Goal: Task Accomplishment & Management: Manage account settings

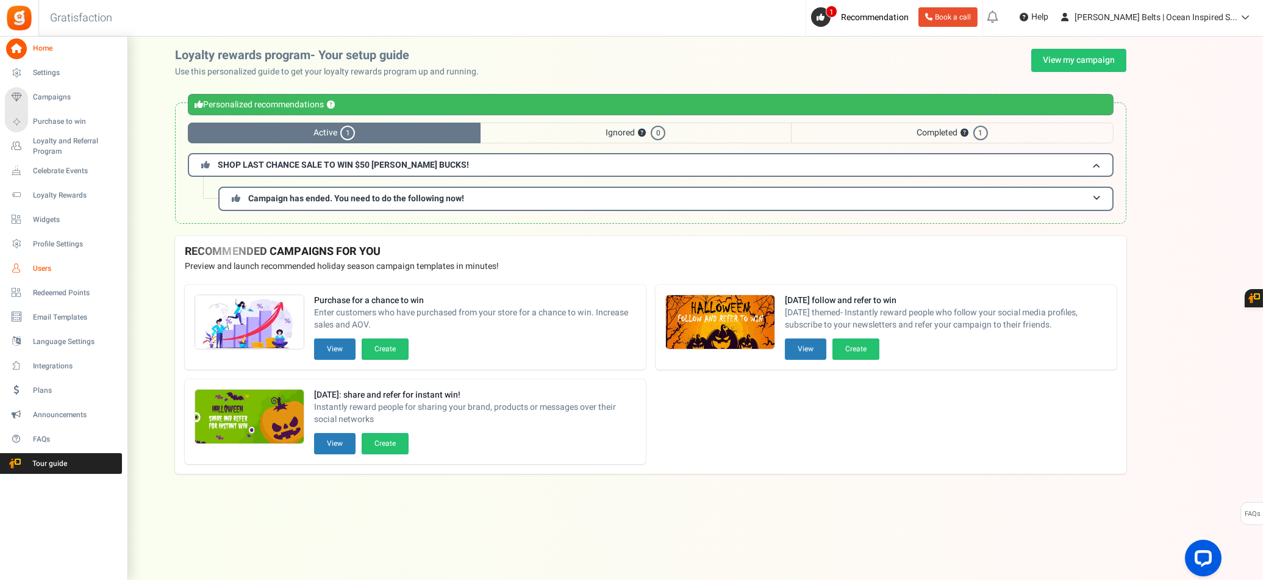
click at [53, 271] on span "Users" at bounding box center [75, 268] width 85 height 10
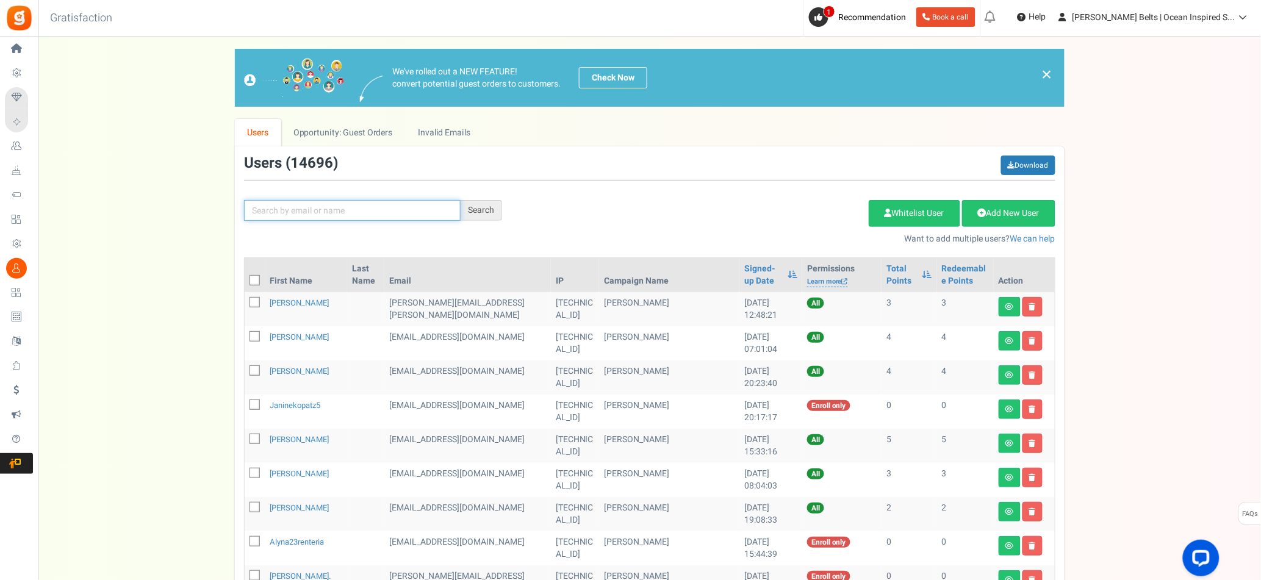
click at [402, 209] on input "text" at bounding box center [352, 210] width 217 height 21
type input "[PERSON_NAME]"
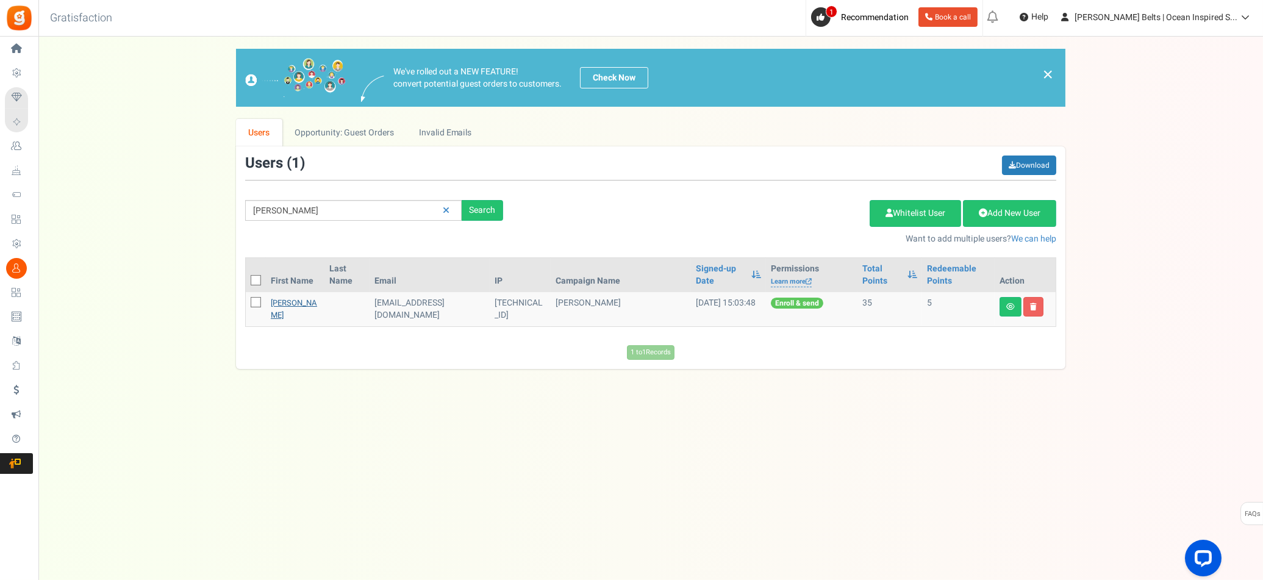
click at [295, 307] on link "[PERSON_NAME]" at bounding box center [294, 309] width 46 height 24
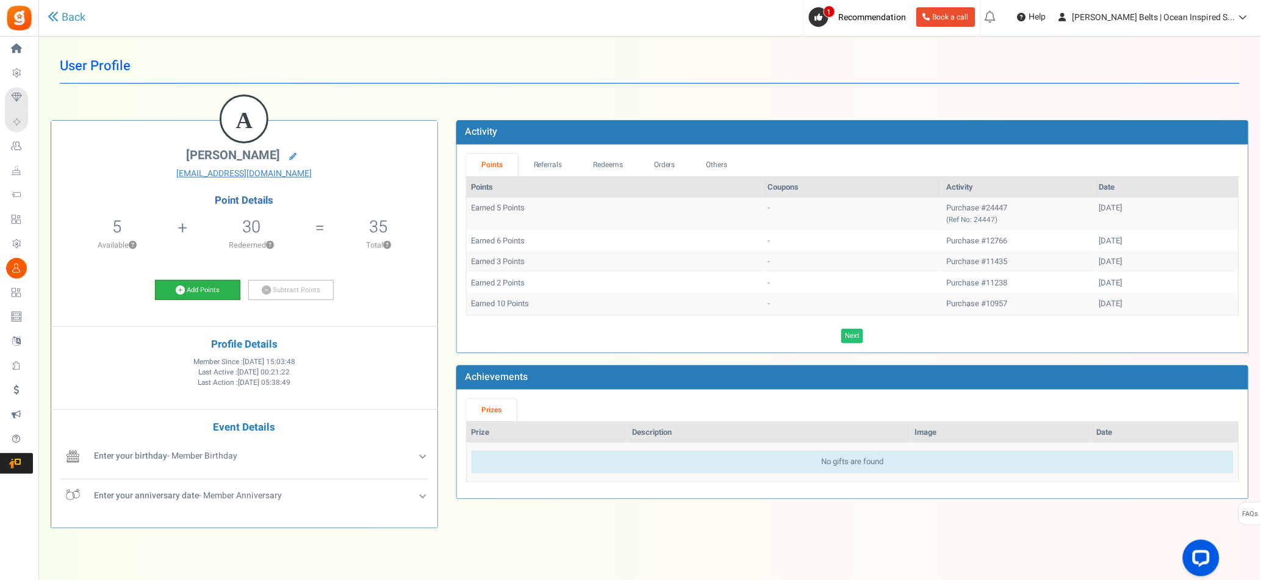
click at [200, 287] on link "Add Points" at bounding box center [197, 290] width 85 height 21
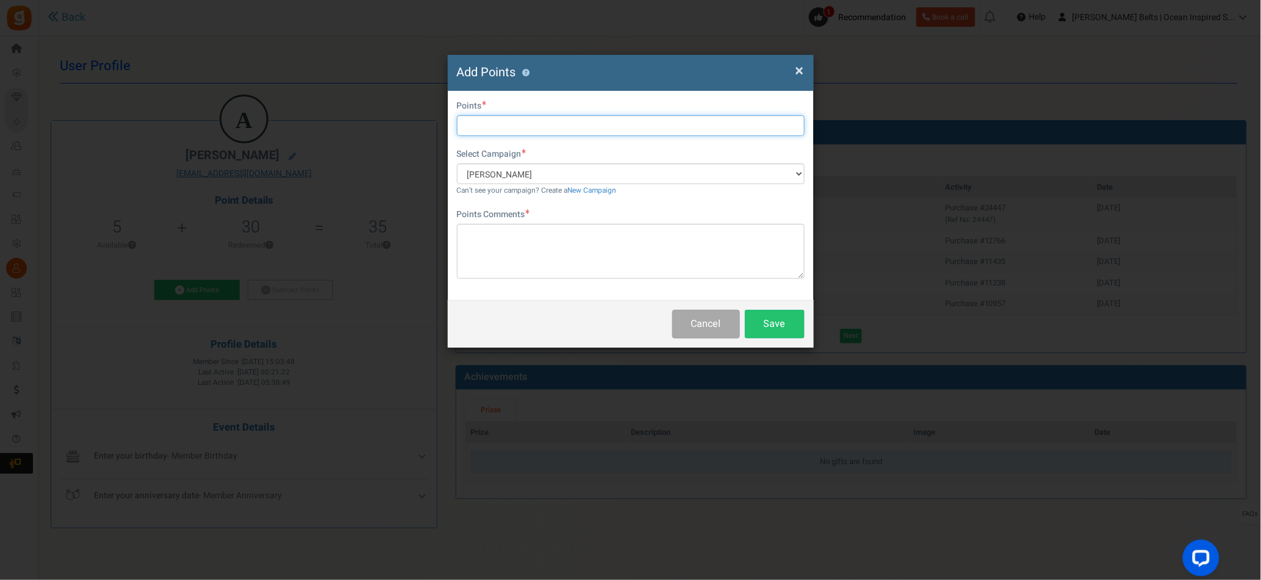
click at [507, 117] on input "text" at bounding box center [631, 125] width 348 height 21
type input "10"
click at [531, 242] on textarea at bounding box center [631, 251] width 348 height 55
paste textarea "$10 [PERSON_NAME] Bucks Email Promo [DATE]–[DATE]"
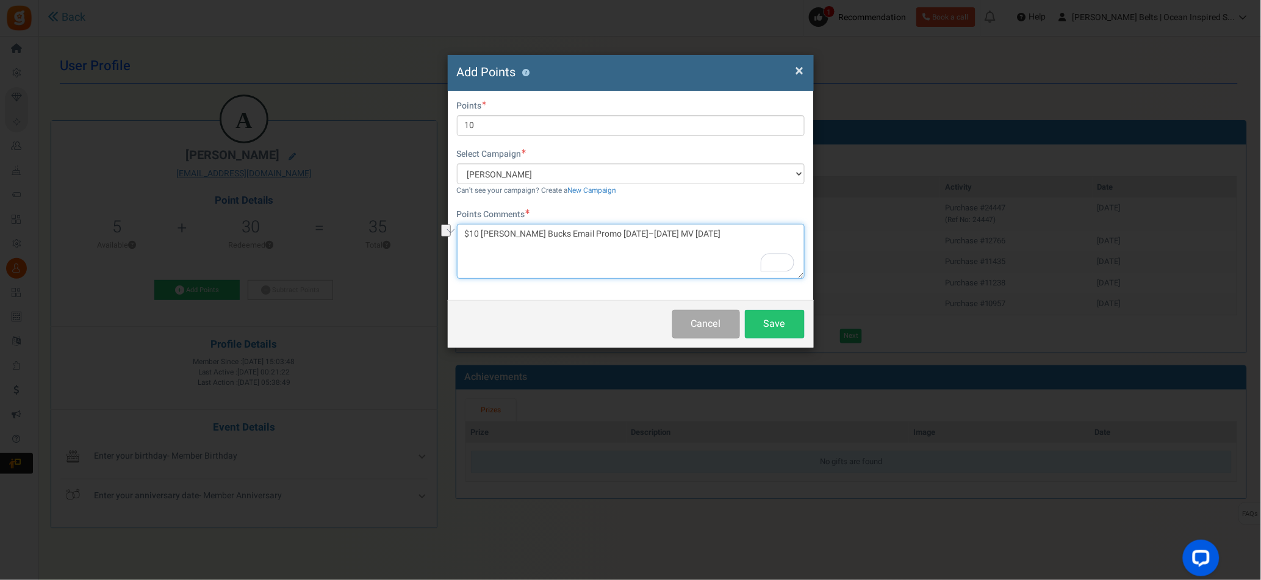
drag, startPoint x: 695, startPoint y: 238, endPoint x: 462, endPoint y: 237, distance: 233.0
click at [453, 236] on div "First Name Last Name Email [EMAIL_ADDRESS][DOMAIN_NAME] Do you want to give Wel…" at bounding box center [631, 195] width 366 height 209
type textarea "$10 [PERSON_NAME] Bucks Email Promo [DATE]–[DATE] MV [DATE]"
click at [773, 329] on button "Save" at bounding box center [775, 324] width 60 height 29
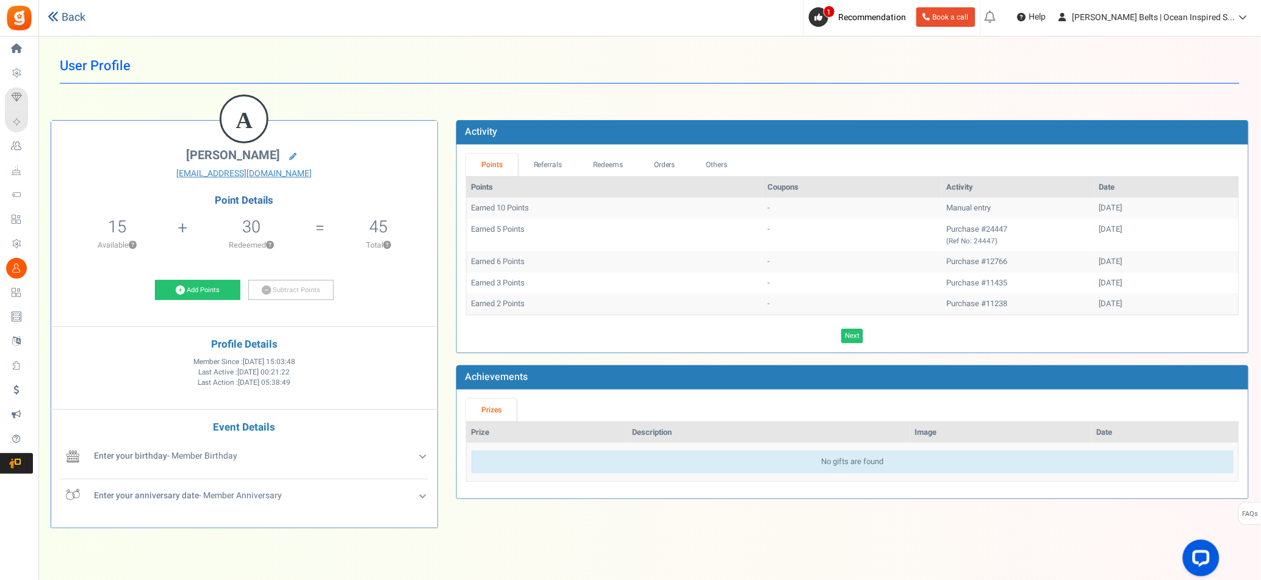
click at [69, 18] on link "Back" at bounding box center [67, 18] width 38 height 16
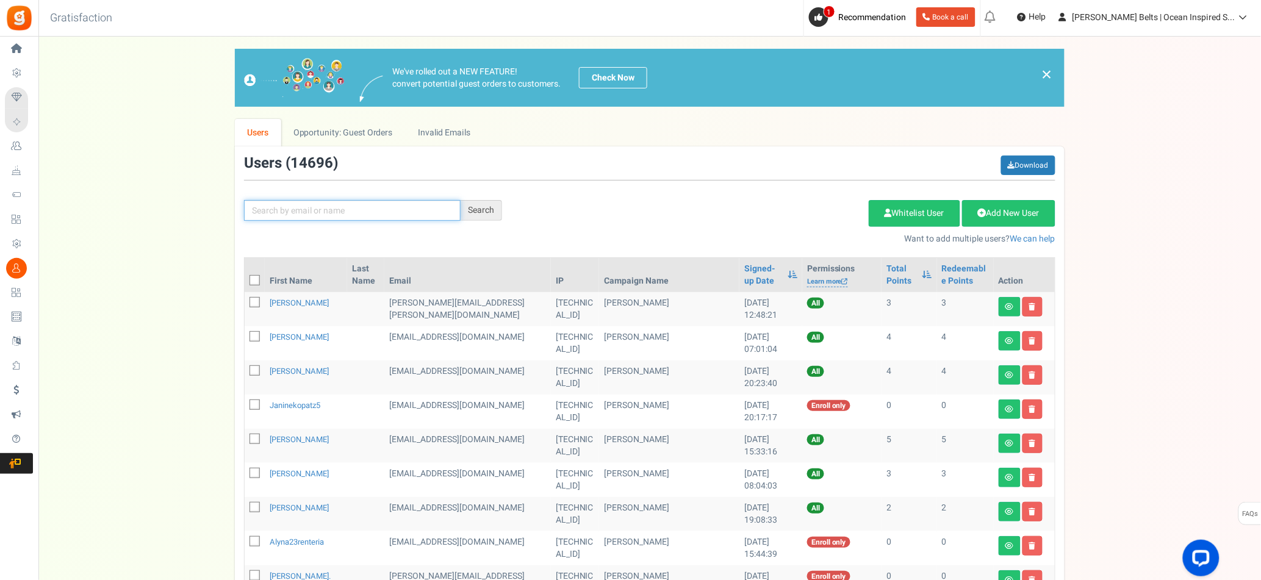
click at [287, 213] on input "text" at bounding box center [352, 210] width 217 height 21
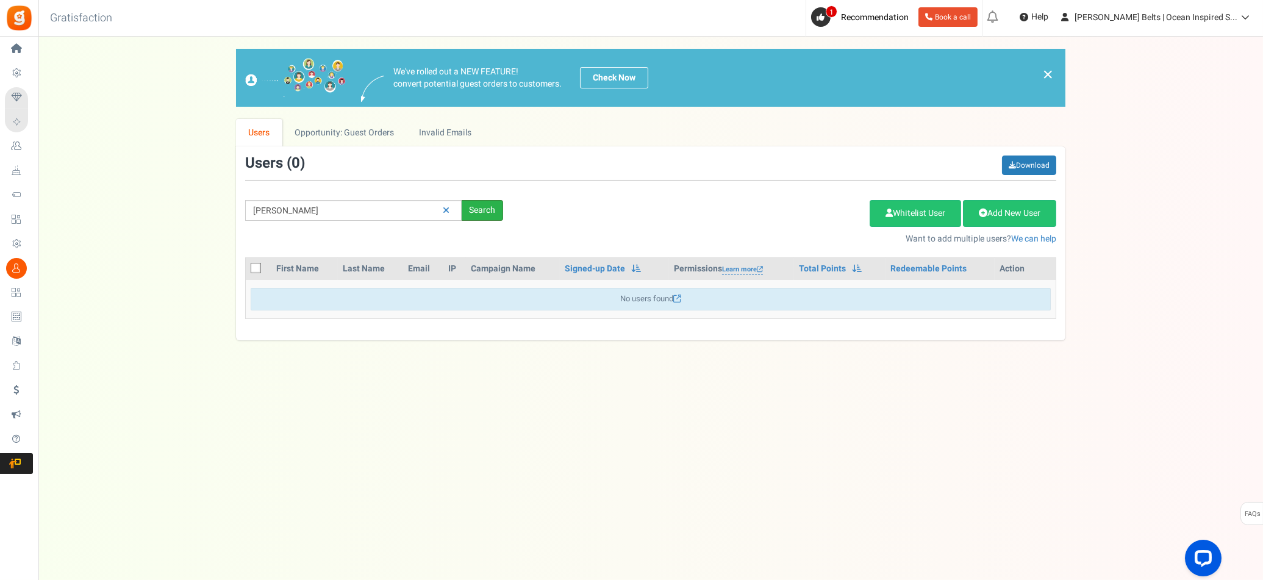
click at [473, 210] on div "Search" at bounding box center [482, 210] width 41 height 21
click at [374, 217] on input "[PERSON_NAME]" at bounding box center [353, 210] width 217 height 21
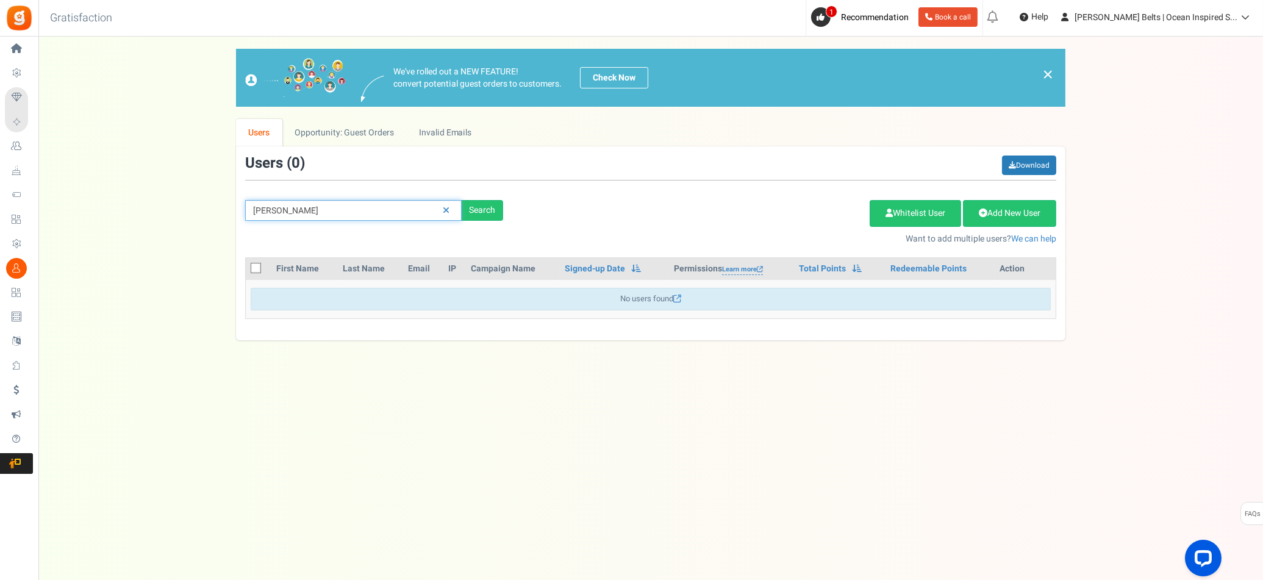
click at [261, 215] on input "[PERSON_NAME]" at bounding box center [353, 210] width 217 height 21
type input "[PERSON_NAME]"
click at [478, 214] on div "Search" at bounding box center [482, 210] width 41 height 21
click at [449, 213] on link at bounding box center [446, 210] width 19 height 21
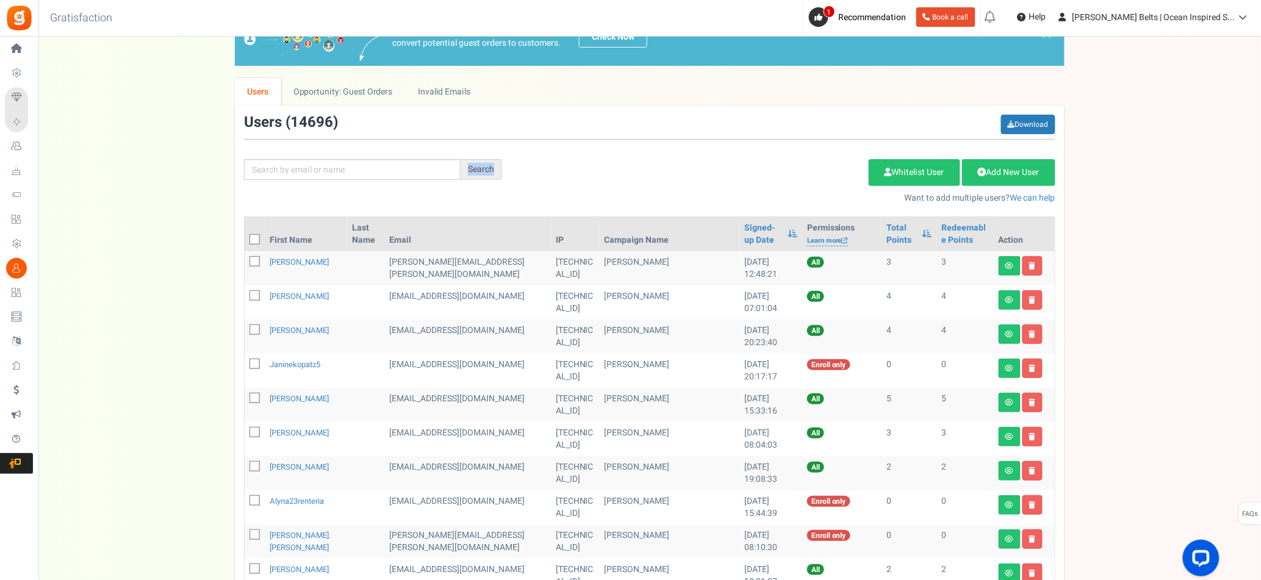
scroll to position [1, 0]
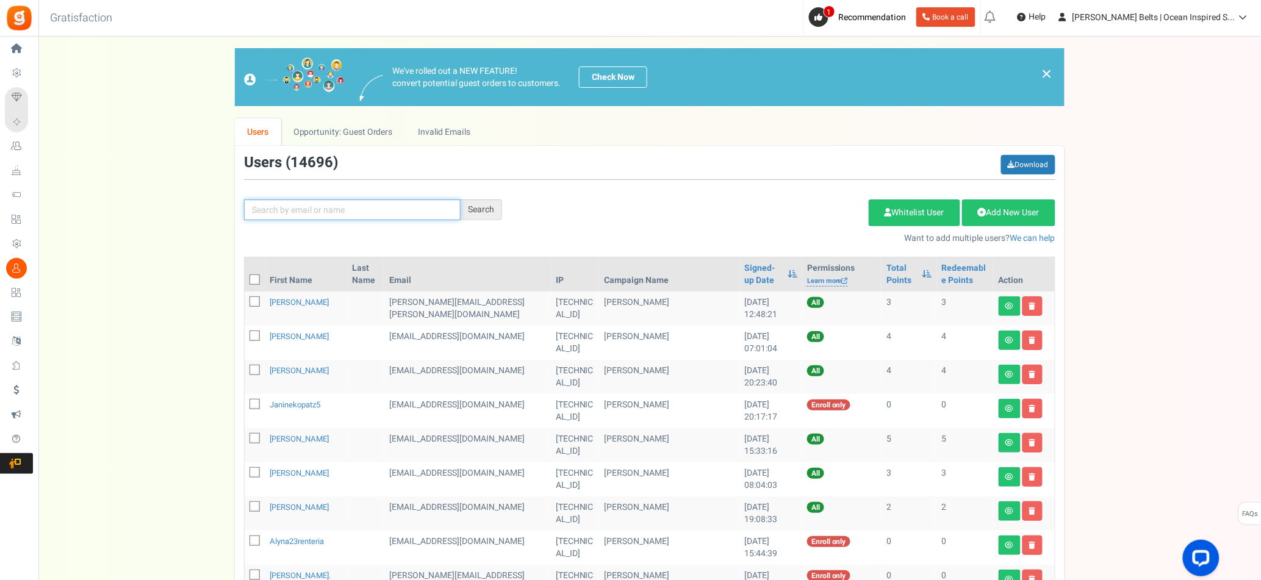
click at [364, 203] on input "text" at bounding box center [352, 209] width 217 height 21
type input "[PERSON_NAME]"
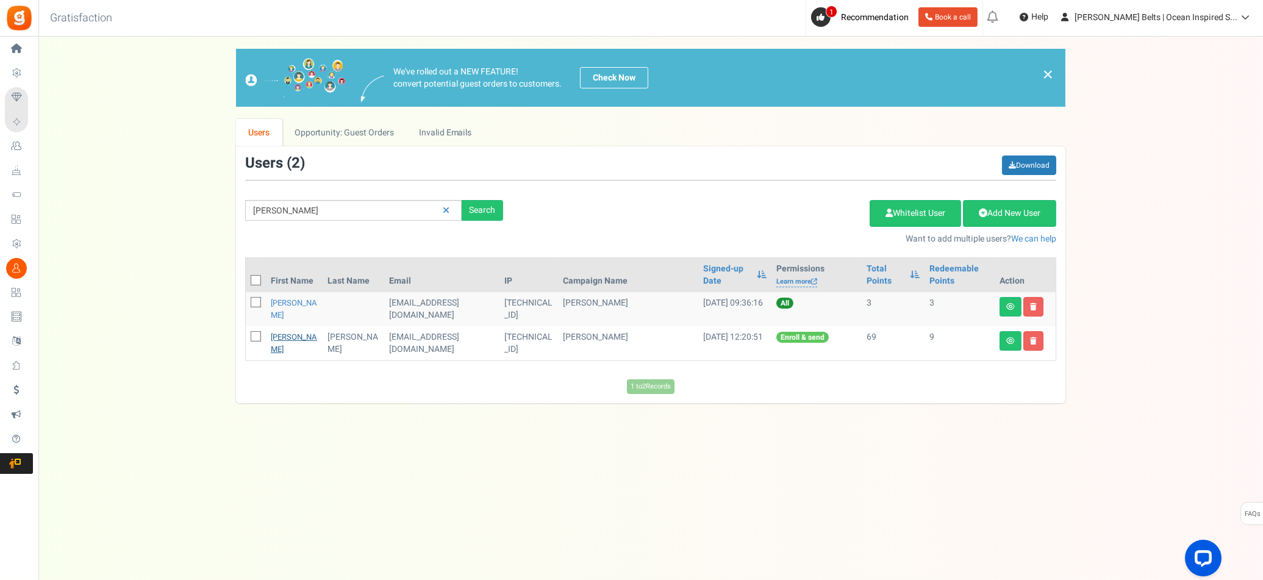
click at [295, 338] on link "[PERSON_NAME]" at bounding box center [294, 343] width 46 height 24
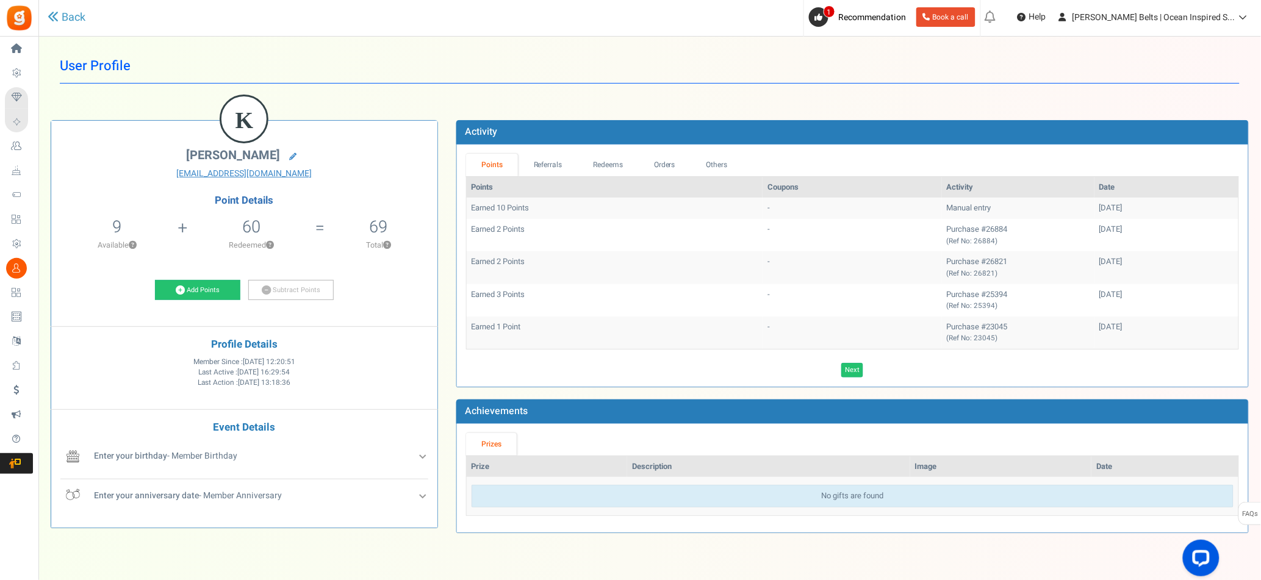
click at [499, 207] on td "Earned 10 Points" at bounding box center [615, 208] width 296 height 21
click at [491, 204] on td "Earned 10 Points" at bounding box center [615, 208] width 296 height 21
click at [74, 13] on link "Back" at bounding box center [67, 18] width 38 height 16
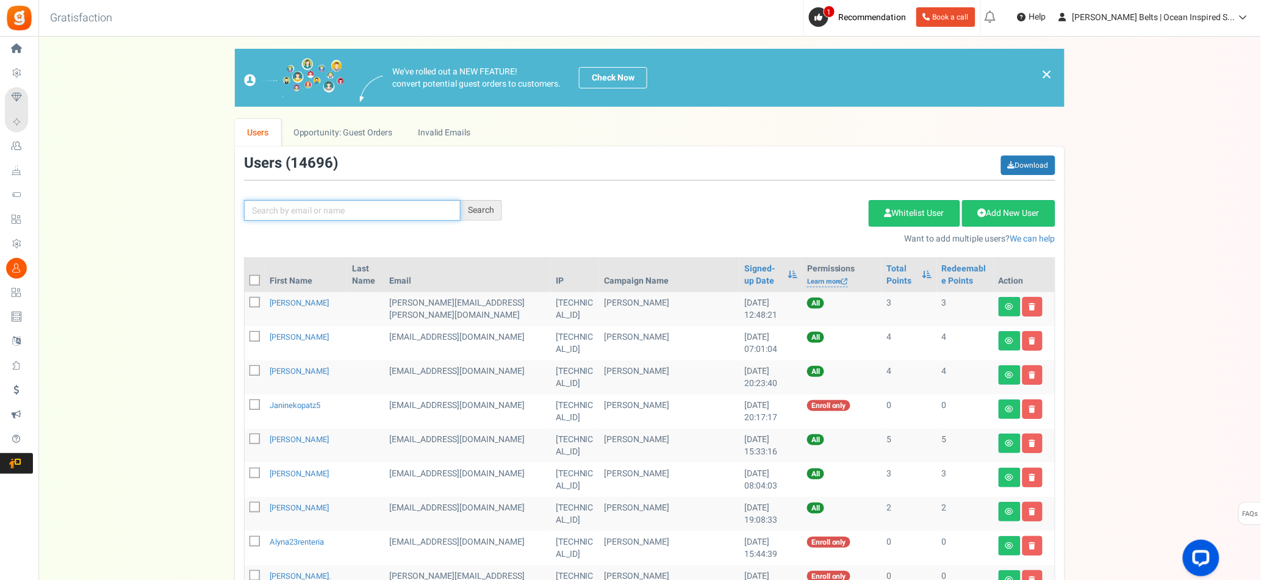
click at [342, 210] on input "text" at bounding box center [352, 210] width 217 height 21
type input "[PERSON_NAME]"
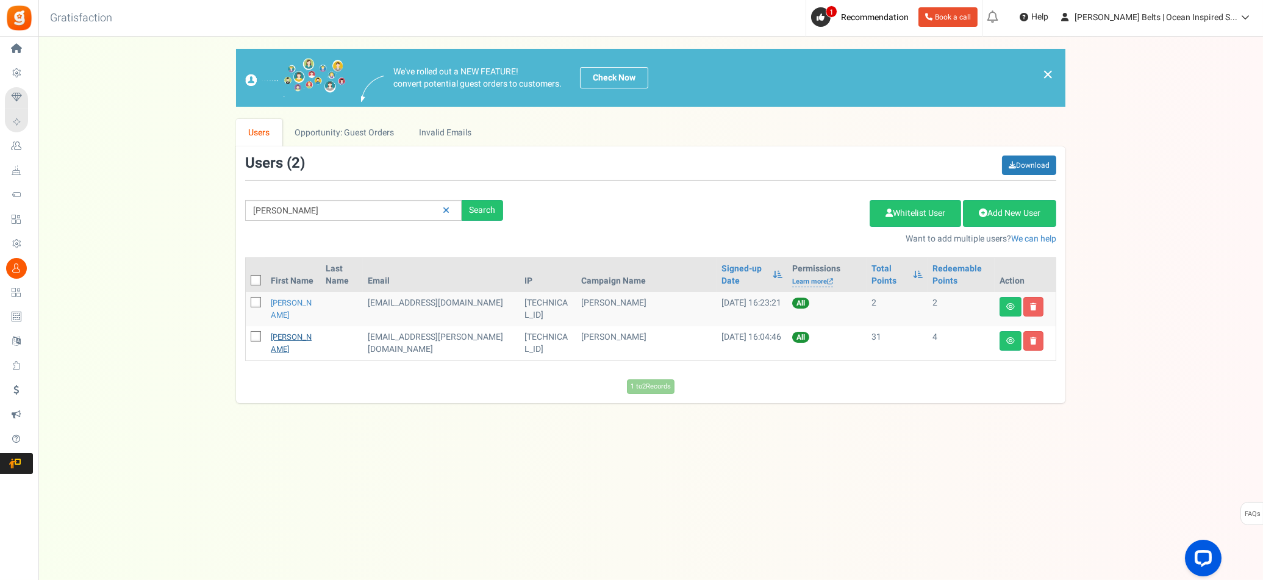
click at [285, 348] on link "[PERSON_NAME]" at bounding box center [291, 343] width 41 height 24
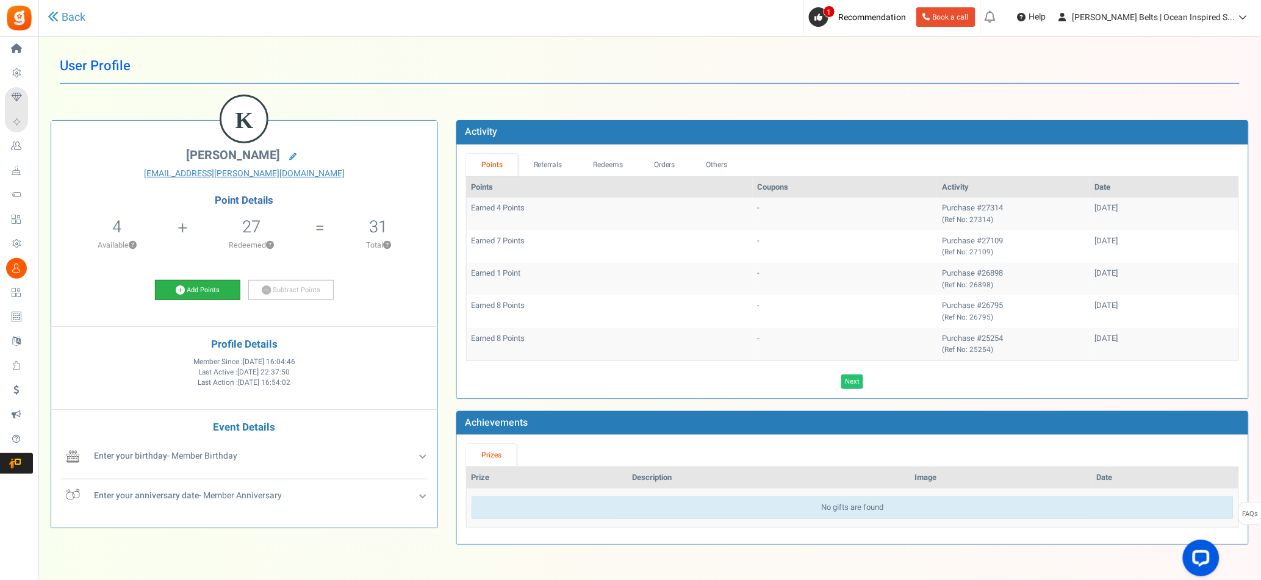
click at [203, 287] on link "Add Points" at bounding box center [197, 290] width 85 height 21
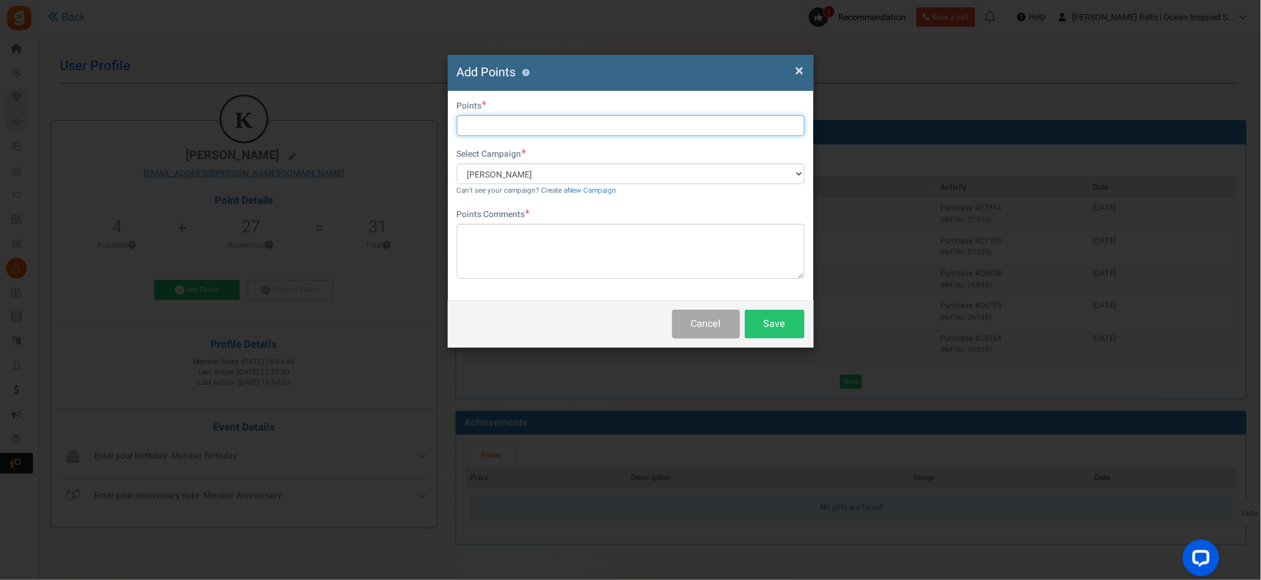
click at [516, 126] on input "text" at bounding box center [631, 125] width 348 height 21
type input "10"
click at [531, 235] on textarea at bounding box center [631, 251] width 348 height 55
paste textarea "$10 [PERSON_NAME] Bucks Email Promo [DATE]–[DATE] MV [DATE]"
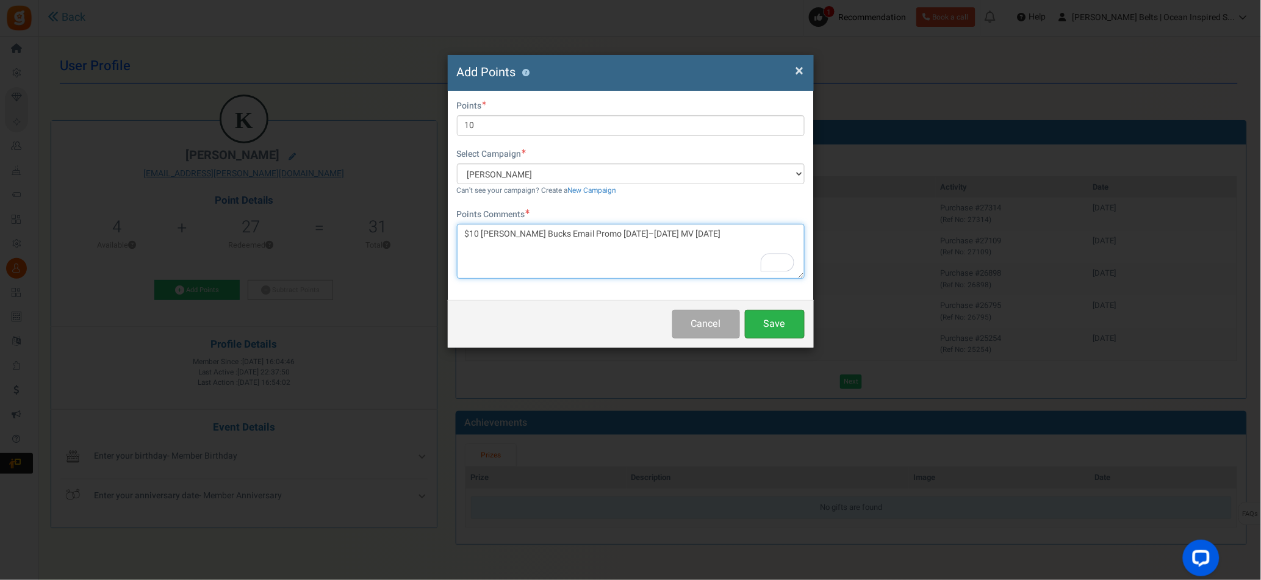
type textarea "$10 [PERSON_NAME] Bucks Email Promo [DATE]–[DATE] MV [DATE]"
click at [775, 321] on button "Save" at bounding box center [775, 324] width 60 height 29
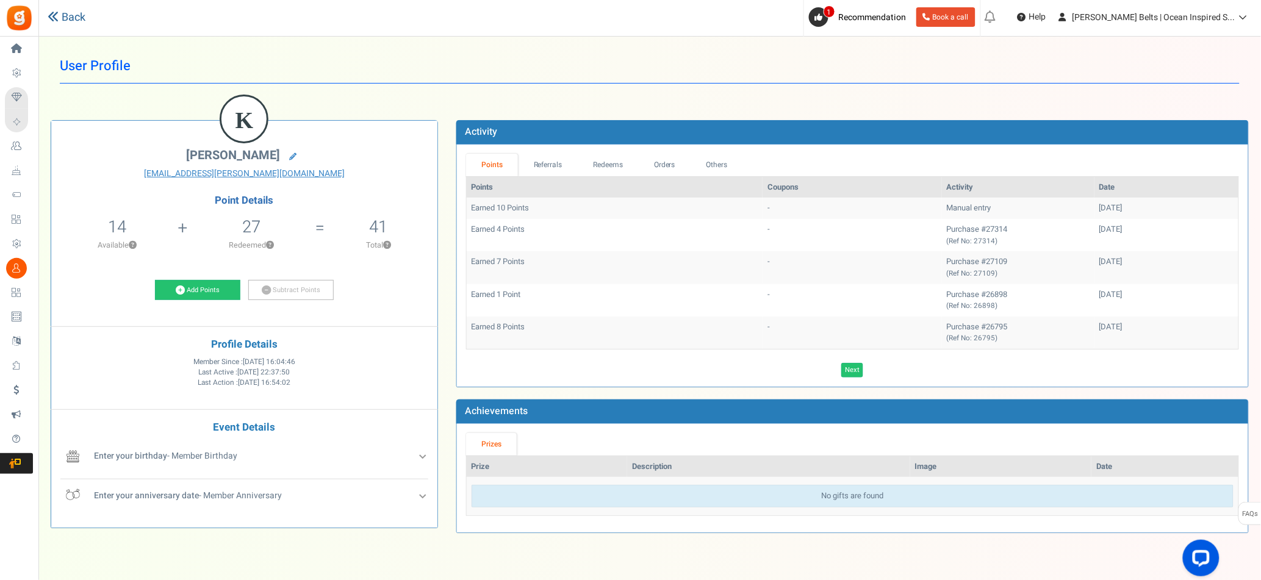
click at [76, 21] on link "Back" at bounding box center [67, 18] width 38 height 16
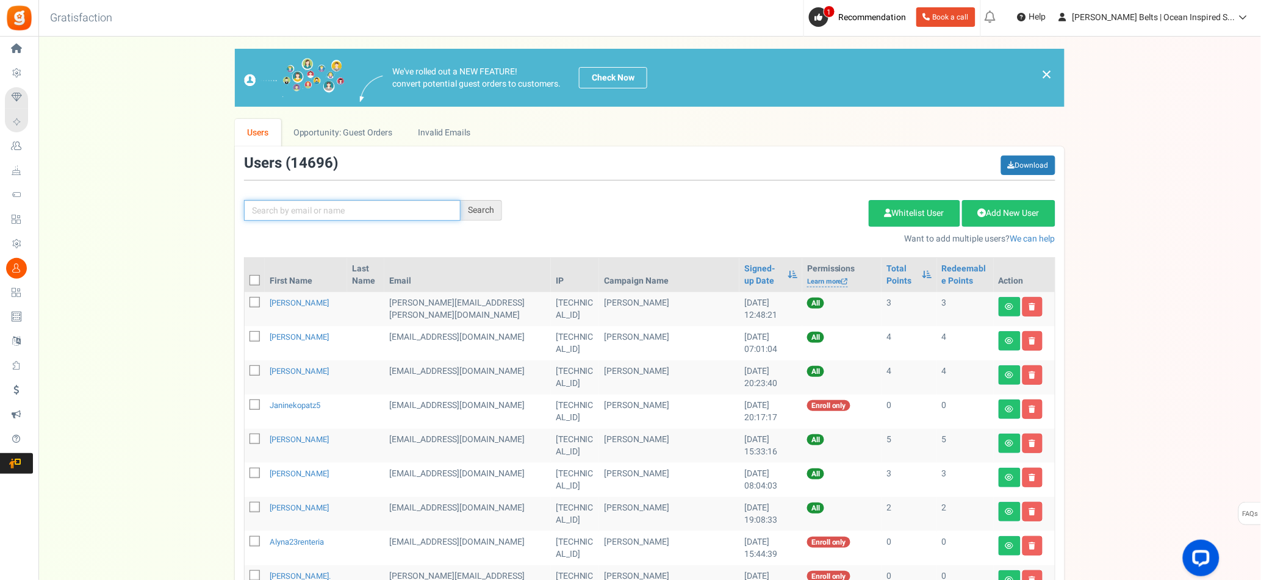
click at [352, 212] on input "text" at bounding box center [352, 210] width 217 height 21
type input "[PERSON_NAME]"
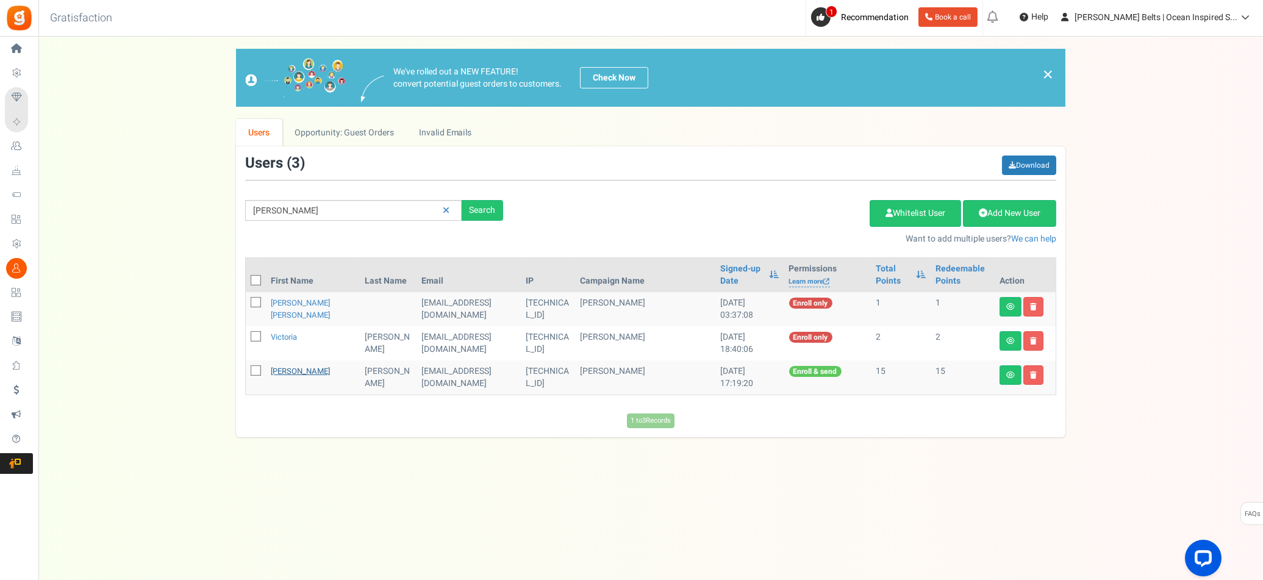
click at [319, 374] on link "[PERSON_NAME]" at bounding box center [300, 371] width 59 height 12
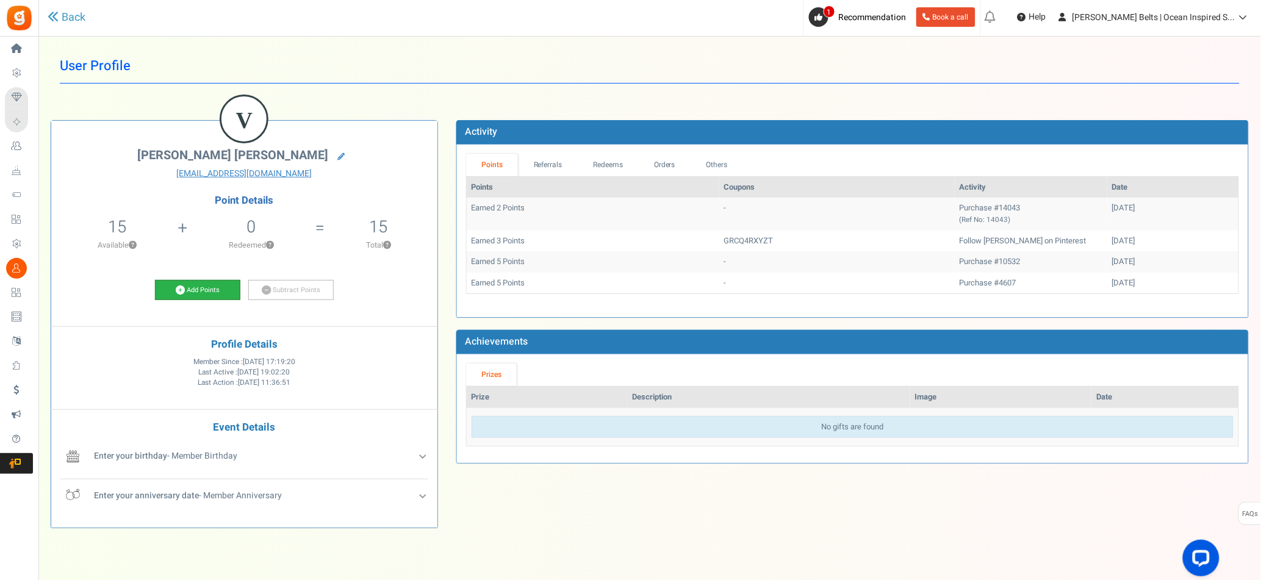
click at [173, 284] on link "Add Points" at bounding box center [197, 290] width 85 height 21
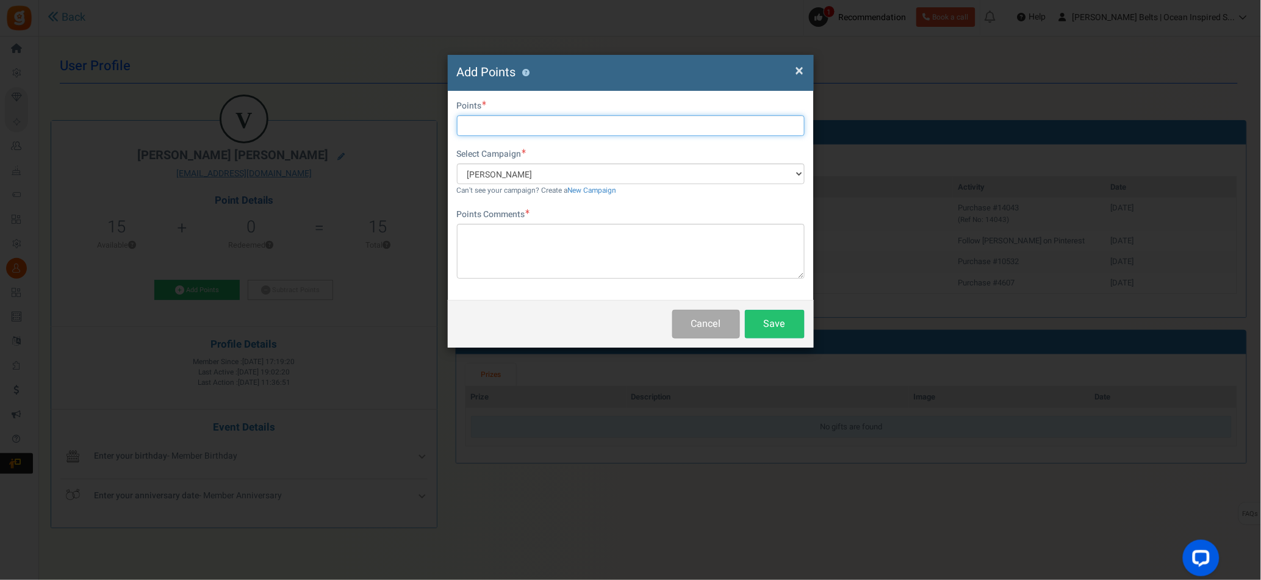
click at [493, 117] on input "text" at bounding box center [631, 125] width 348 height 21
type input "10"
click at [519, 234] on textarea at bounding box center [631, 251] width 348 height 55
paste textarea "$10 [PERSON_NAME] Bucks Email Promo [DATE]–[DATE] MV [DATE]"
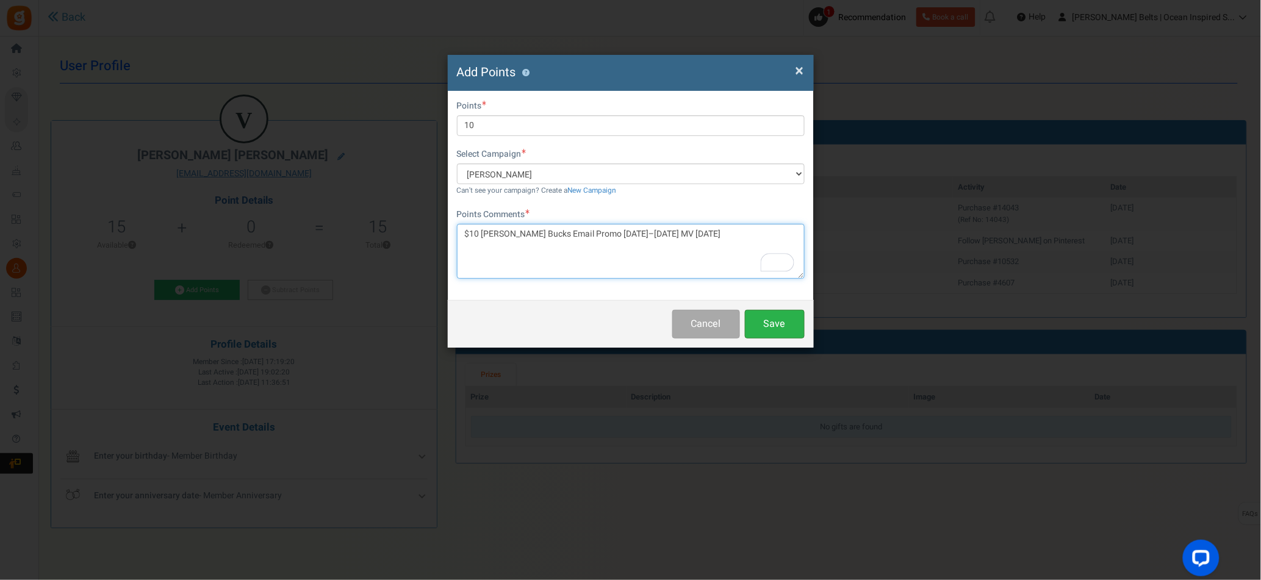
type textarea "$10 [PERSON_NAME] Bucks Email Promo [DATE]–[DATE] MV [DATE]"
click at [786, 326] on button "Save" at bounding box center [775, 324] width 60 height 29
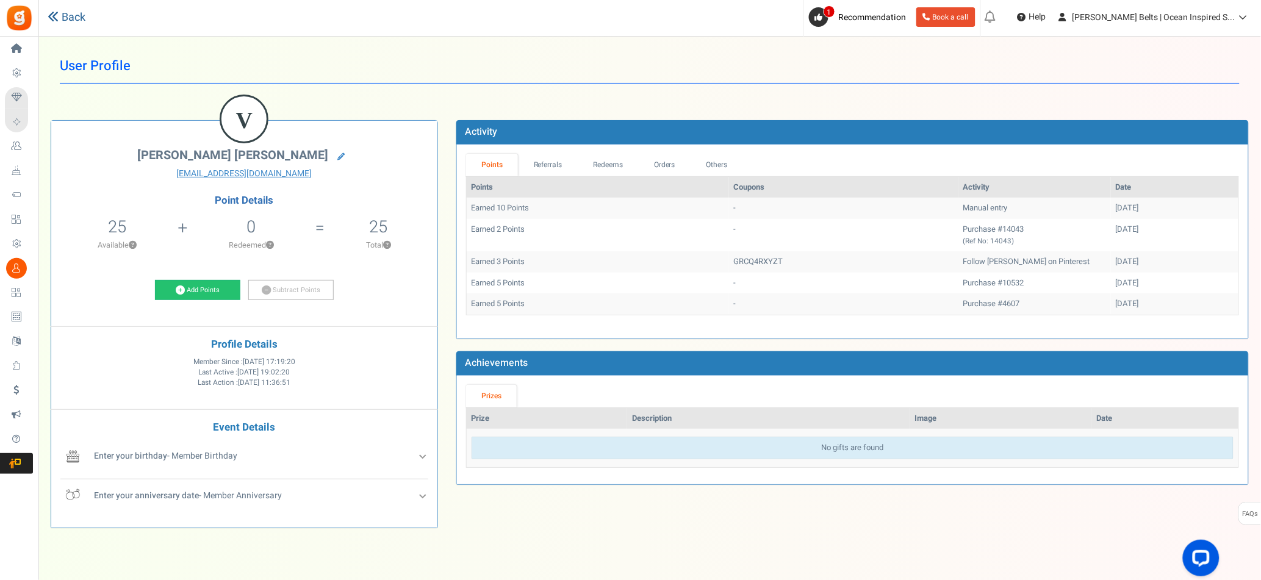
click at [79, 18] on link "Back" at bounding box center [67, 18] width 38 height 16
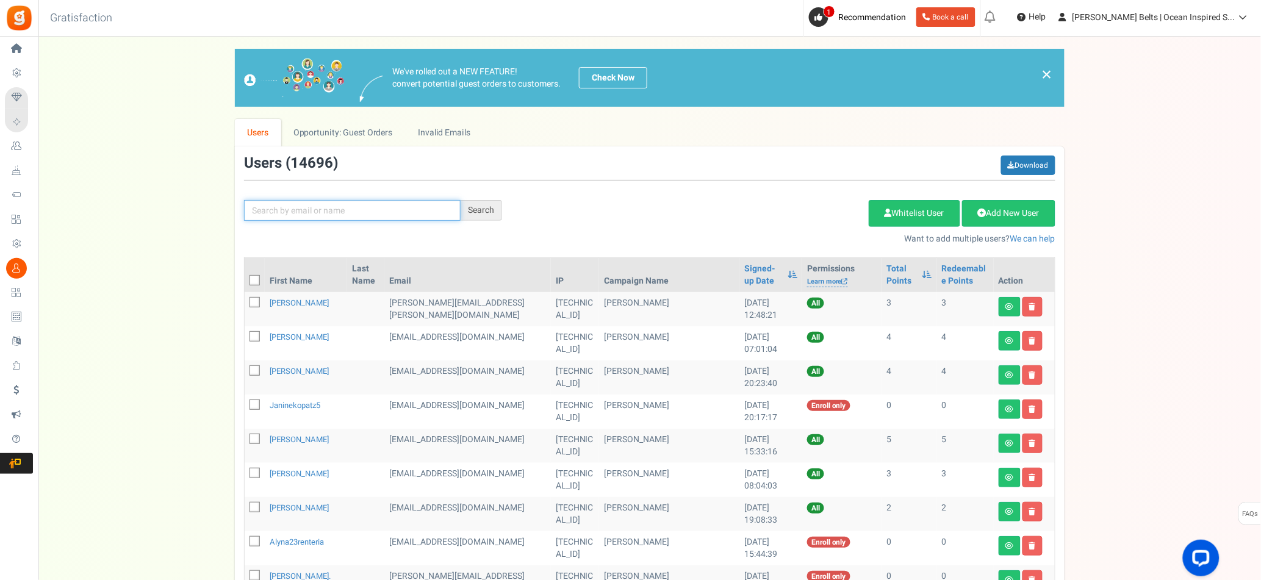
click at [353, 215] on input "text" at bounding box center [352, 210] width 217 height 21
type input "[PERSON_NAME]"
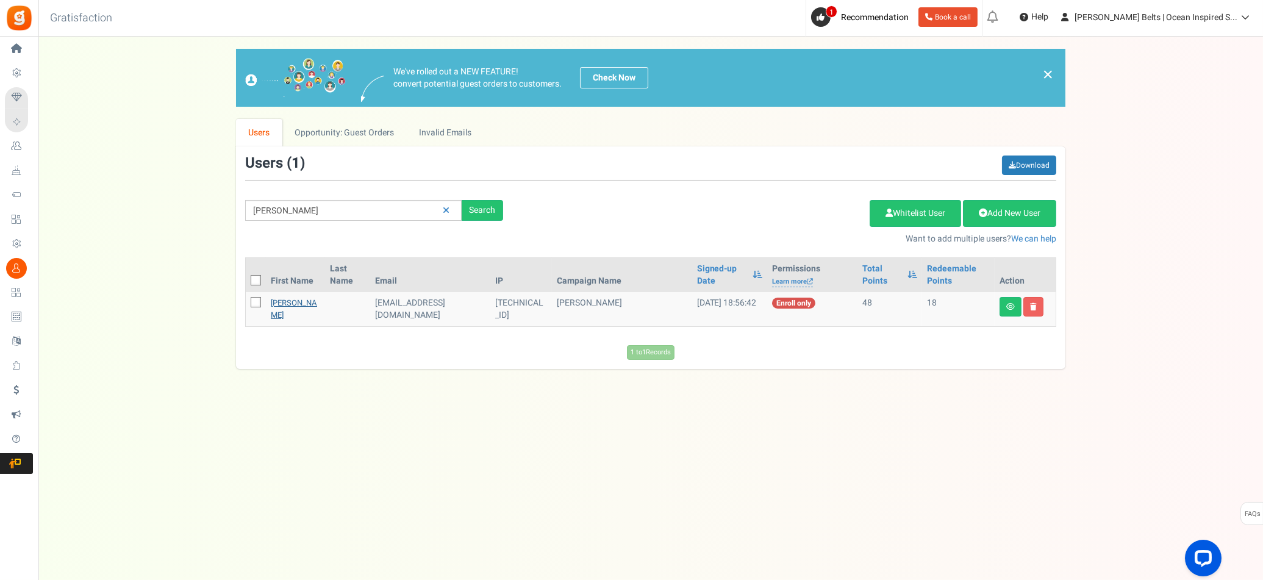
click at [288, 303] on link "[PERSON_NAME]" at bounding box center [294, 309] width 46 height 24
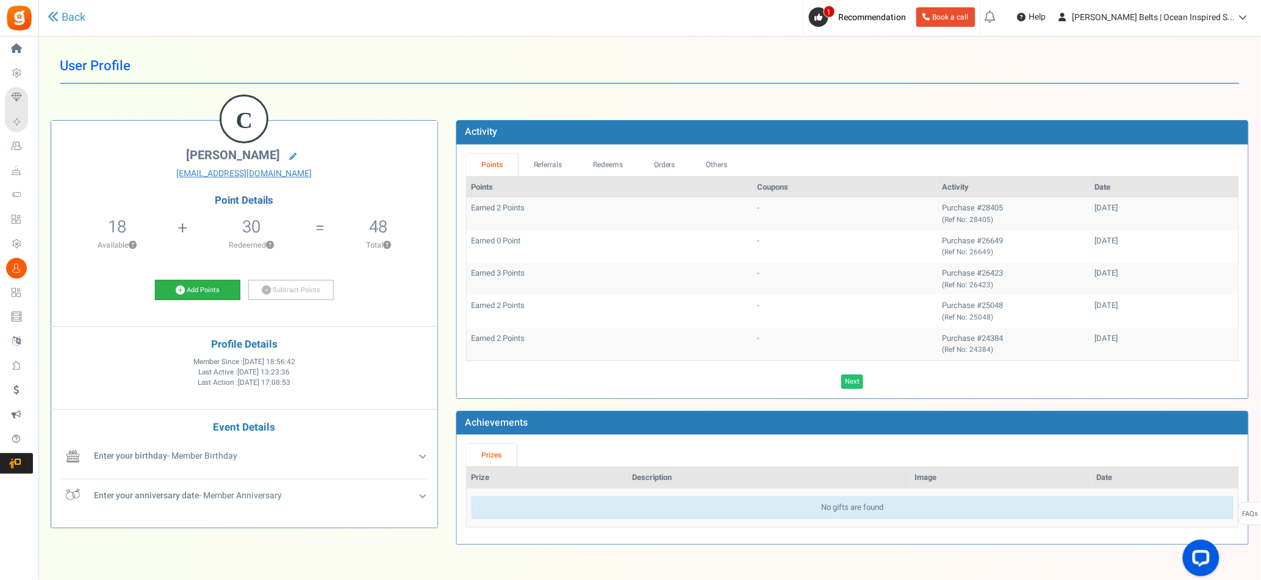
click at [205, 287] on link "Add Points" at bounding box center [197, 290] width 85 height 21
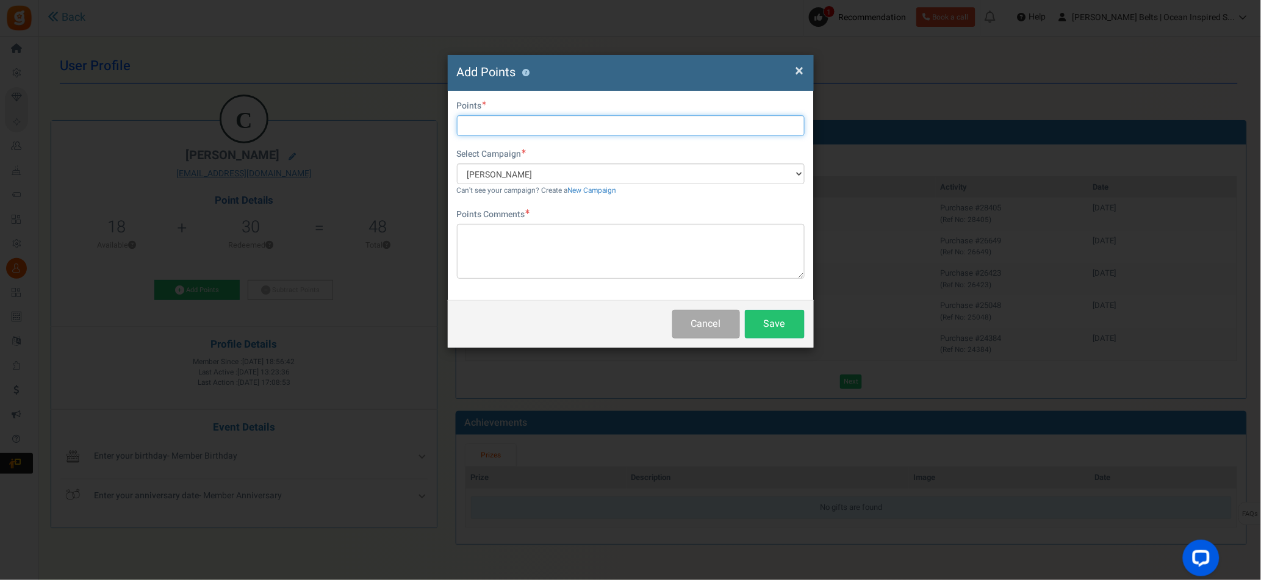
click at [537, 121] on input "text" at bounding box center [631, 125] width 348 height 21
type input "10"
click at [523, 255] on textarea at bounding box center [631, 251] width 348 height 55
paste textarea "$10 [PERSON_NAME] Bucks Email Promo [DATE]–[DATE] MV [DATE]"
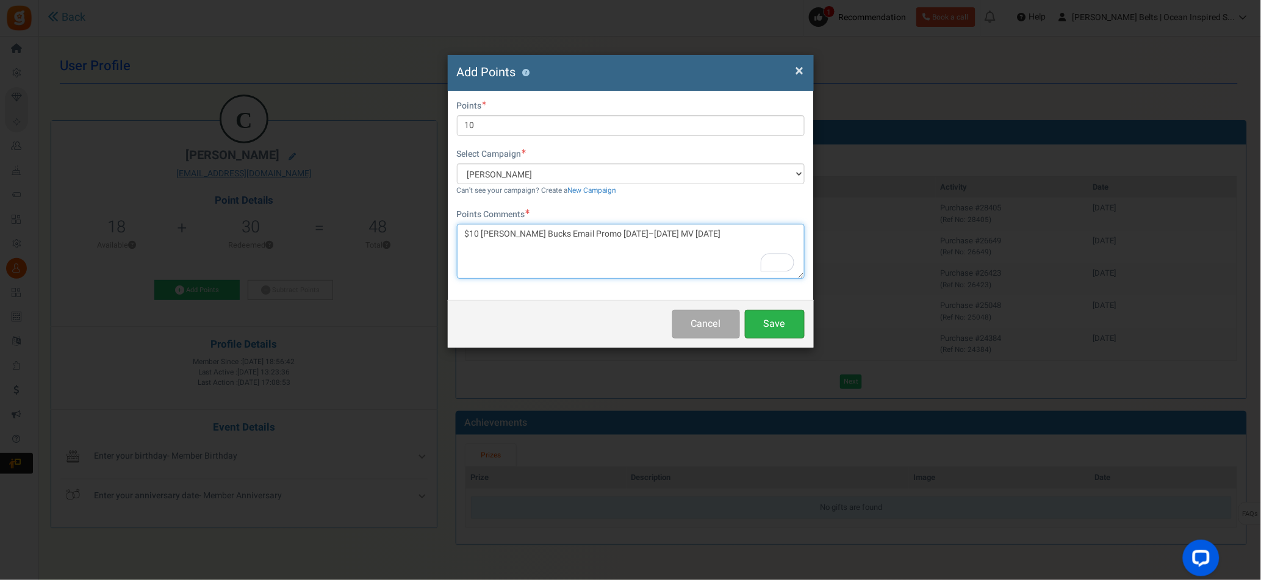
type textarea "$10 [PERSON_NAME] Bucks Email Promo [DATE]–[DATE] MV [DATE]"
click at [786, 323] on button "Save" at bounding box center [775, 324] width 60 height 29
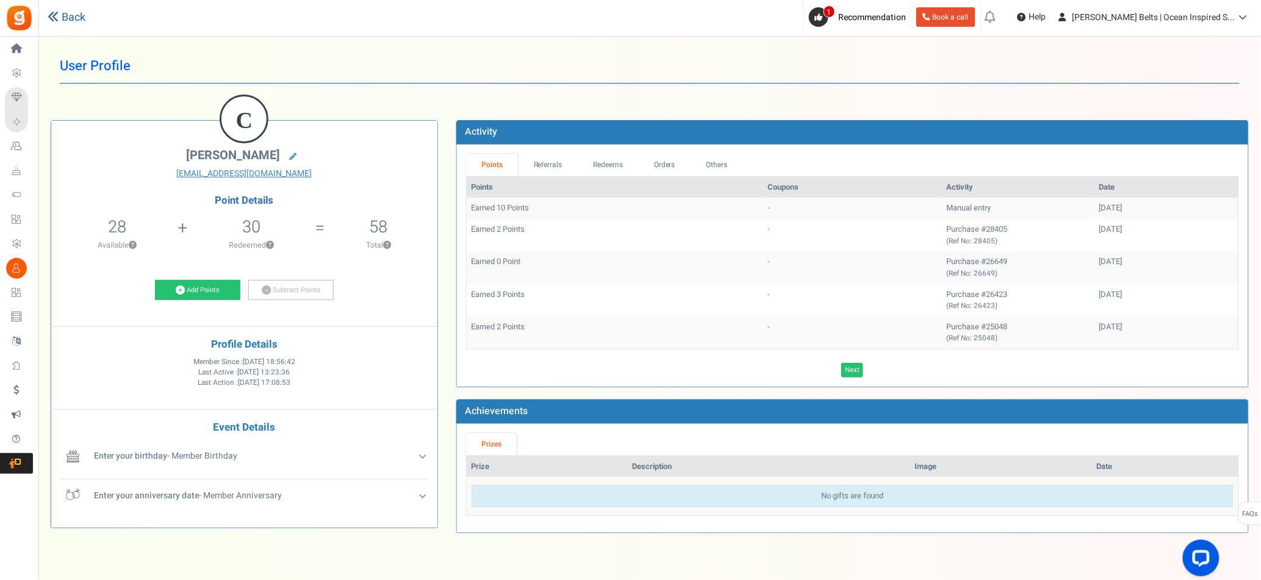
click at [66, 20] on link "Back" at bounding box center [67, 18] width 38 height 16
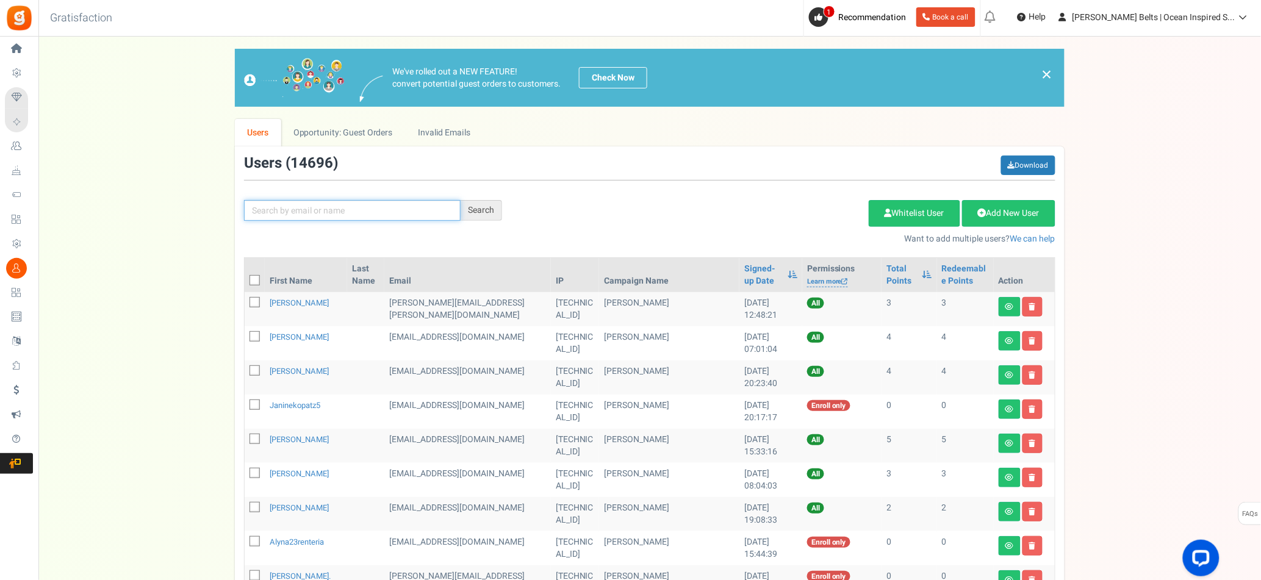
click at [304, 218] on input "text" at bounding box center [352, 210] width 217 height 21
type input "[PERSON_NAME]"
click at [468, 212] on div "Search" at bounding box center [480, 210] width 41 height 21
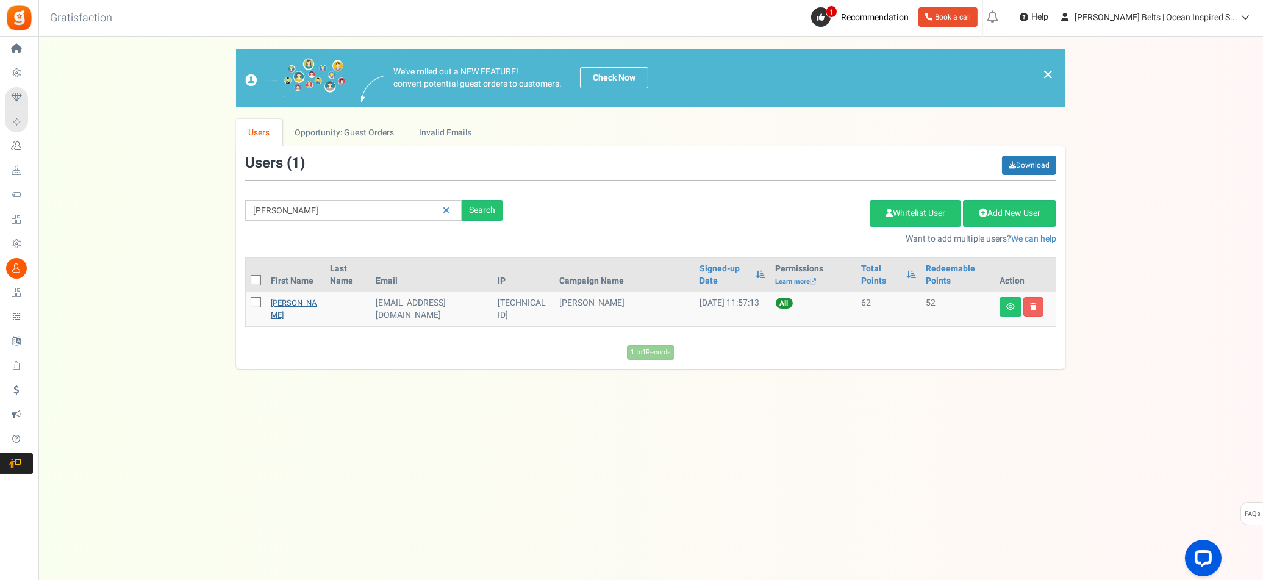
click at [299, 304] on link "[PERSON_NAME]" at bounding box center [294, 309] width 46 height 24
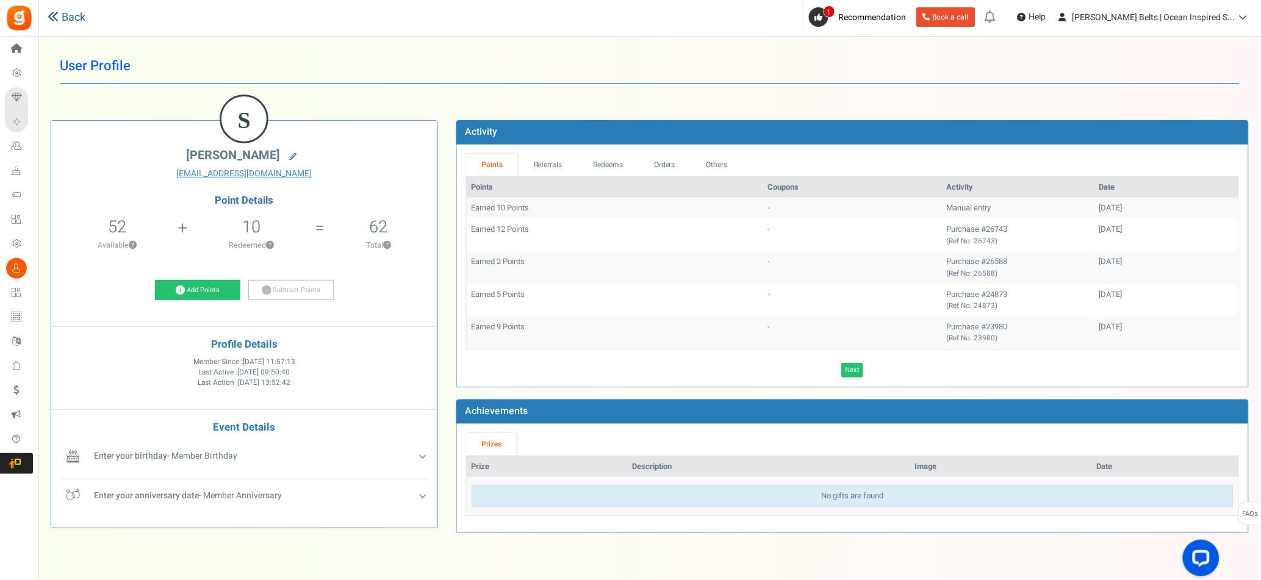
click at [63, 22] on link "Back" at bounding box center [67, 18] width 38 height 16
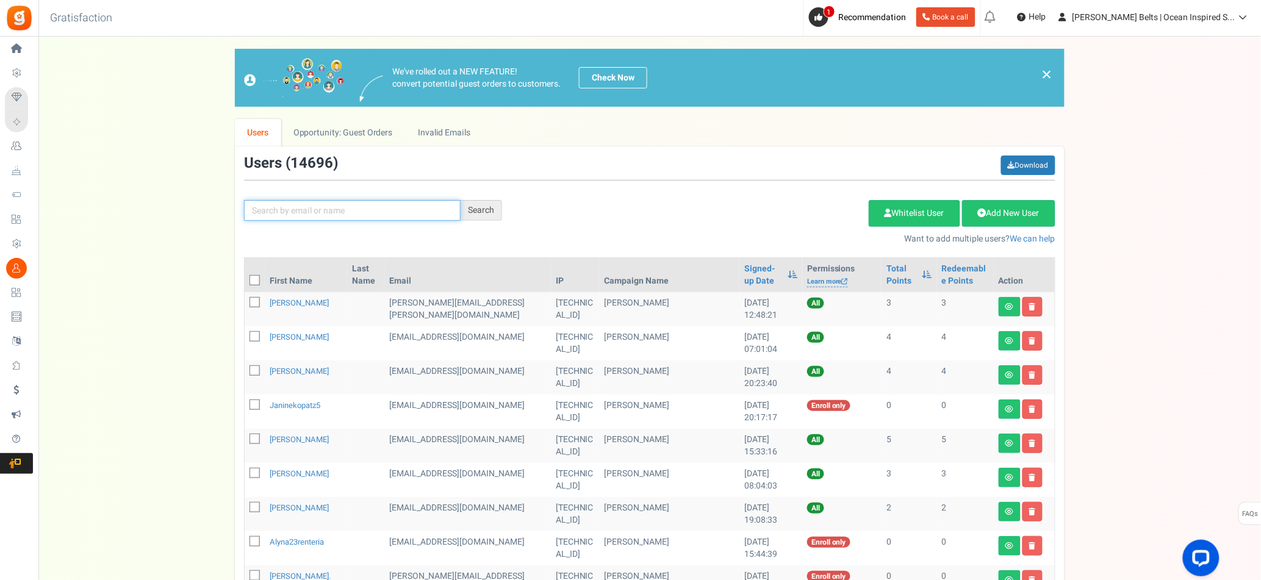
click at [393, 217] on input "text" at bounding box center [352, 210] width 217 height 21
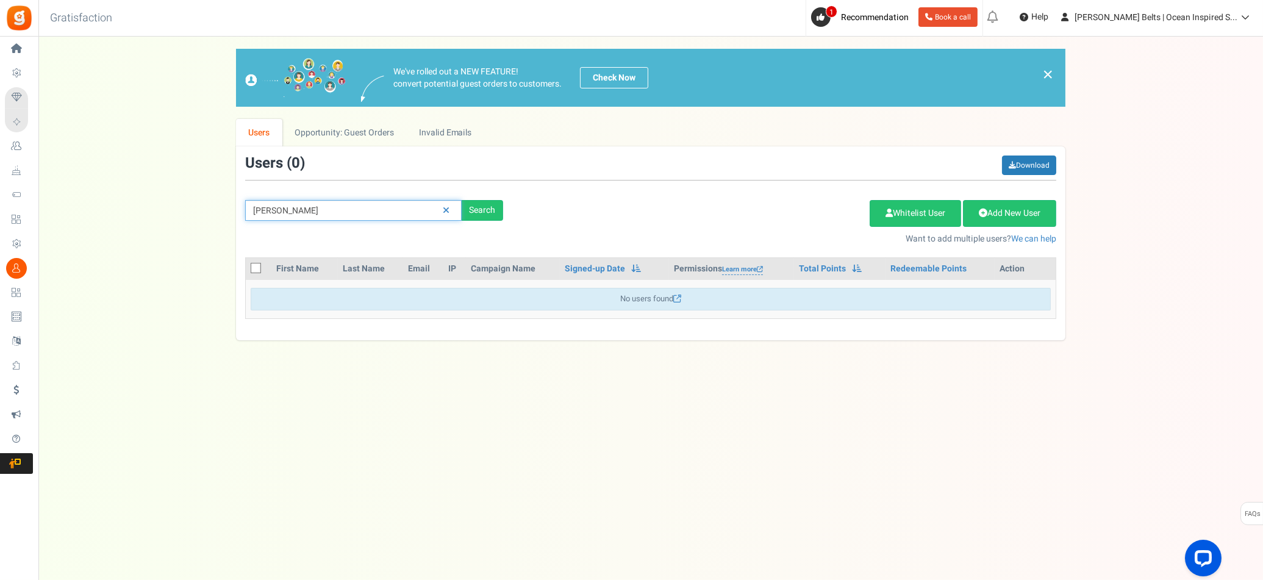
click at [260, 209] on input "[PERSON_NAME]" at bounding box center [353, 210] width 217 height 21
type input "[PERSON_NAME]"
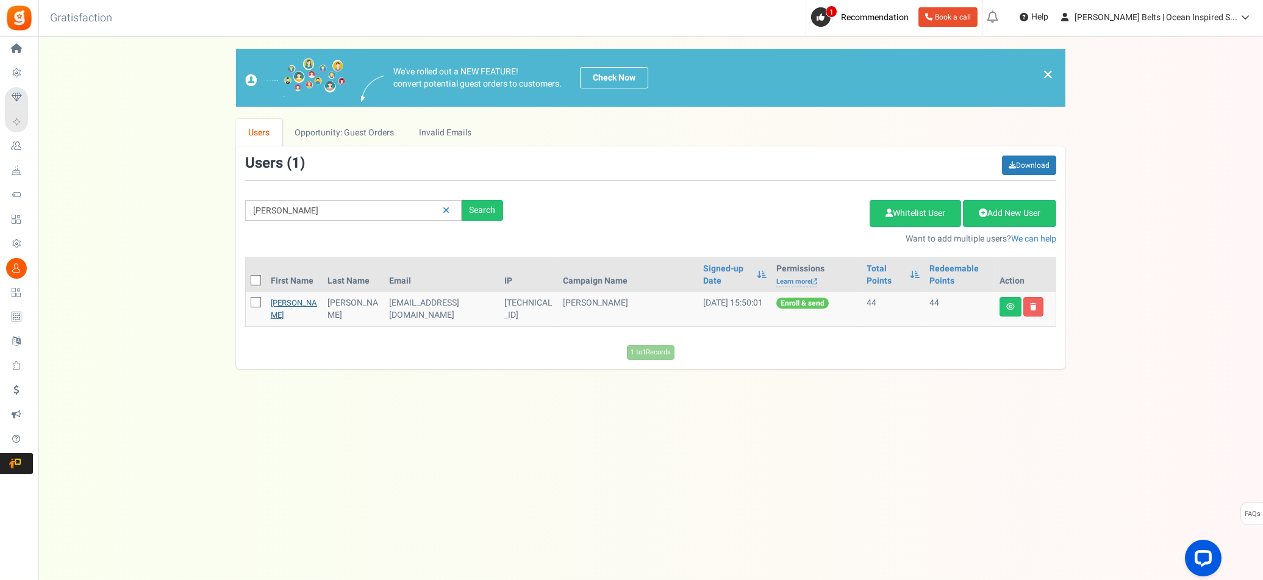
click at [282, 303] on link "[PERSON_NAME]" at bounding box center [294, 309] width 46 height 24
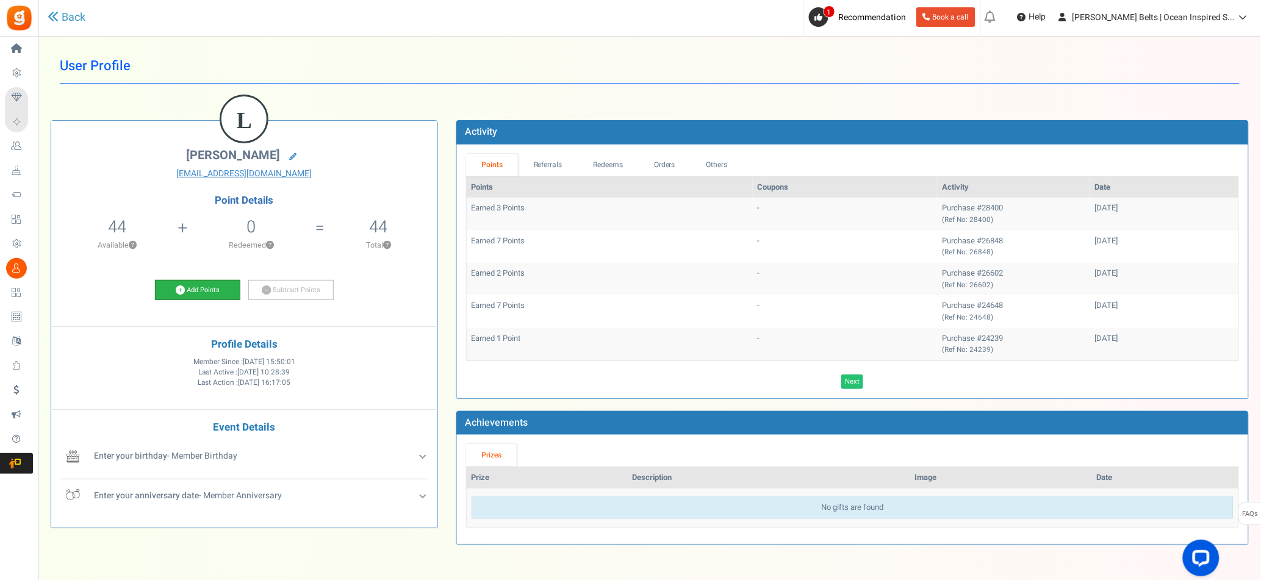
click at [222, 296] on link "Add Points" at bounding box center [197, 290] width 85 height 21
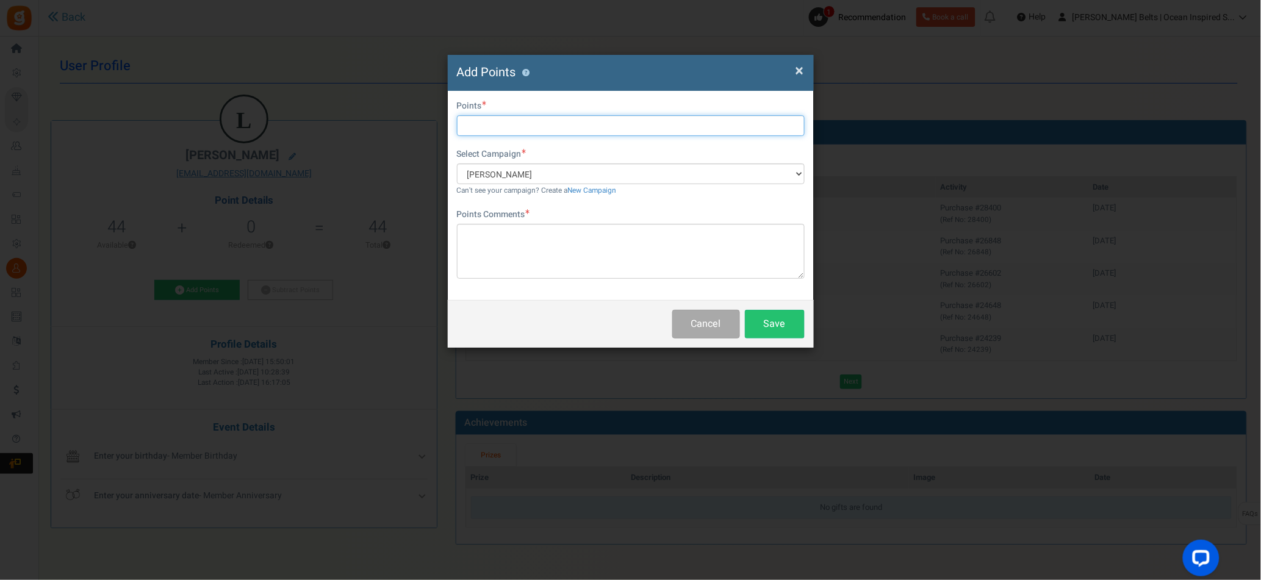
click at [531, 124] on input "text" at bounding box center [631, 125] width 348 height 21
type input "10"
click at [506, 242] on textarea at bounding box center [631, 251] width 348 height 55
paste textarea "$10 [PERSON_NAME] Bucks Email Promo [DATE]–[DATE] MV [DATE]"
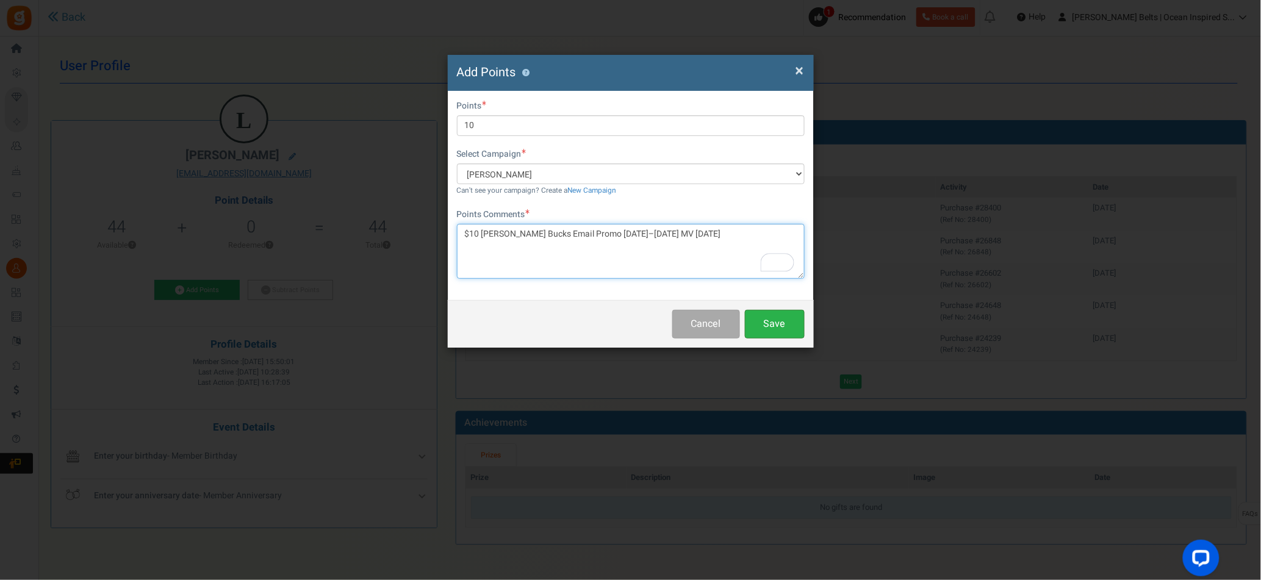
type textarea "$10 [PERSON_NAME] Bucks Email Promo [DATE]–[DATE] MV [DATE]"
click at [765, 328] on button "Save" at bounding box center [775, 324] width 60 height 29
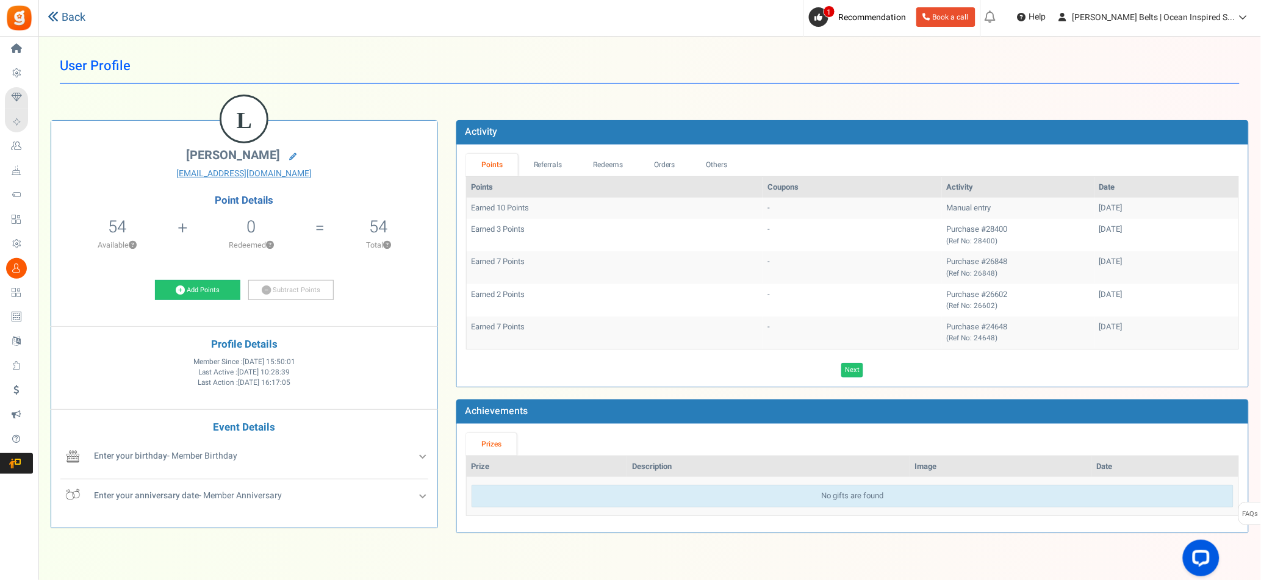
click at [66, 24] on link "Back" at bounding box center [67, 18] width 38 height 16
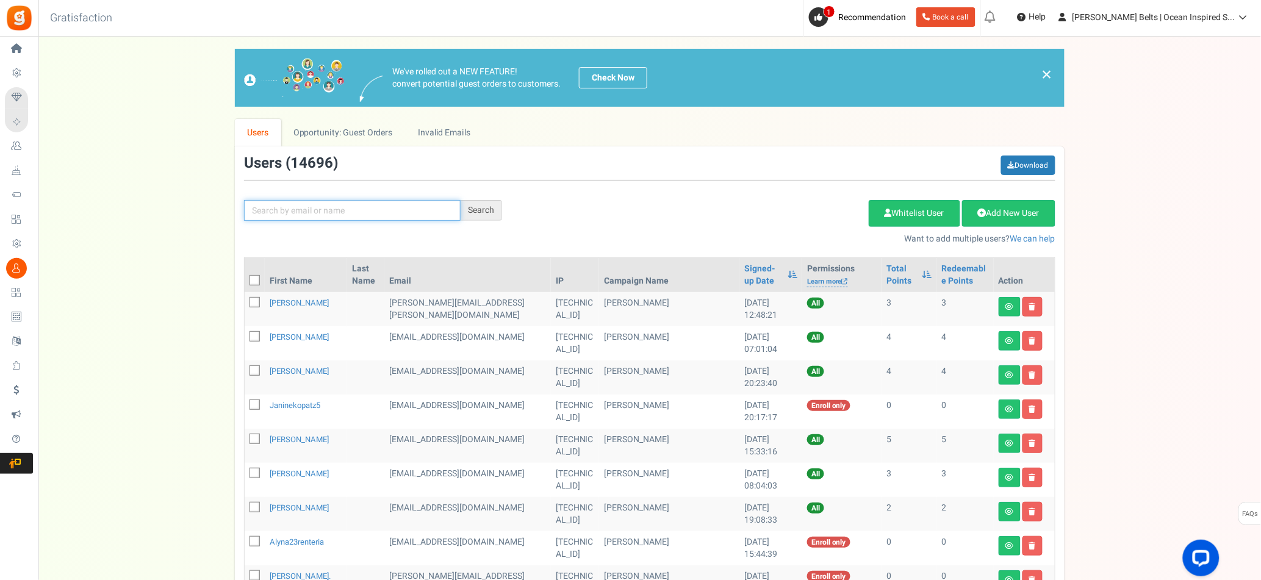
click at [398, 204] on input "text" at bounding box center [352, 210] width 217 height 21
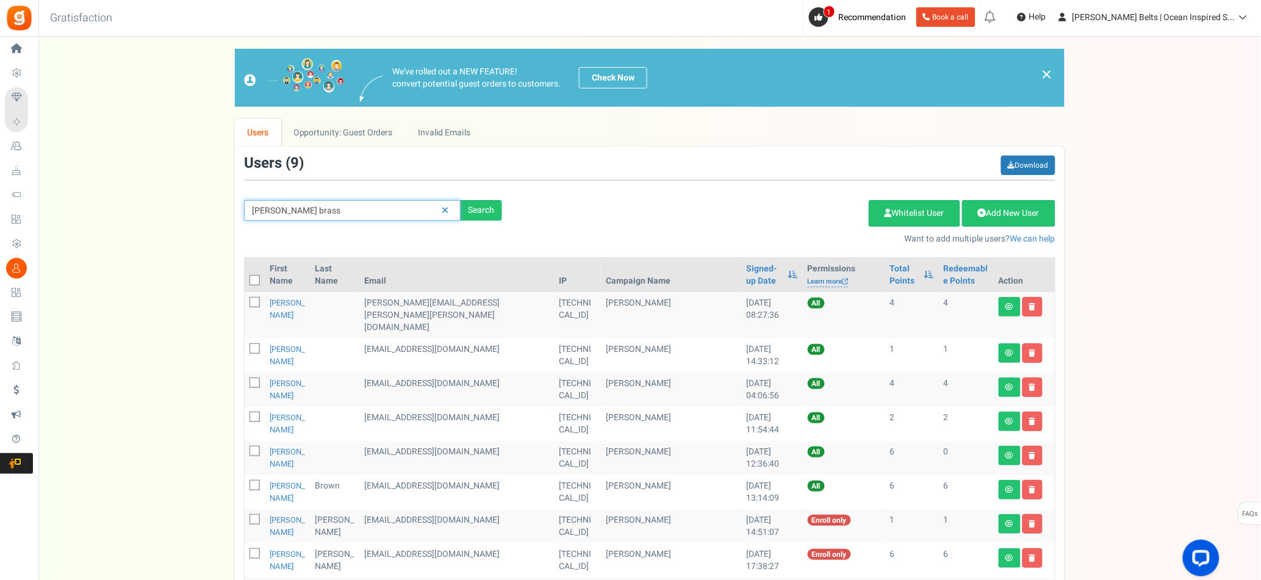
type input "[PERSON_NAME] brass"
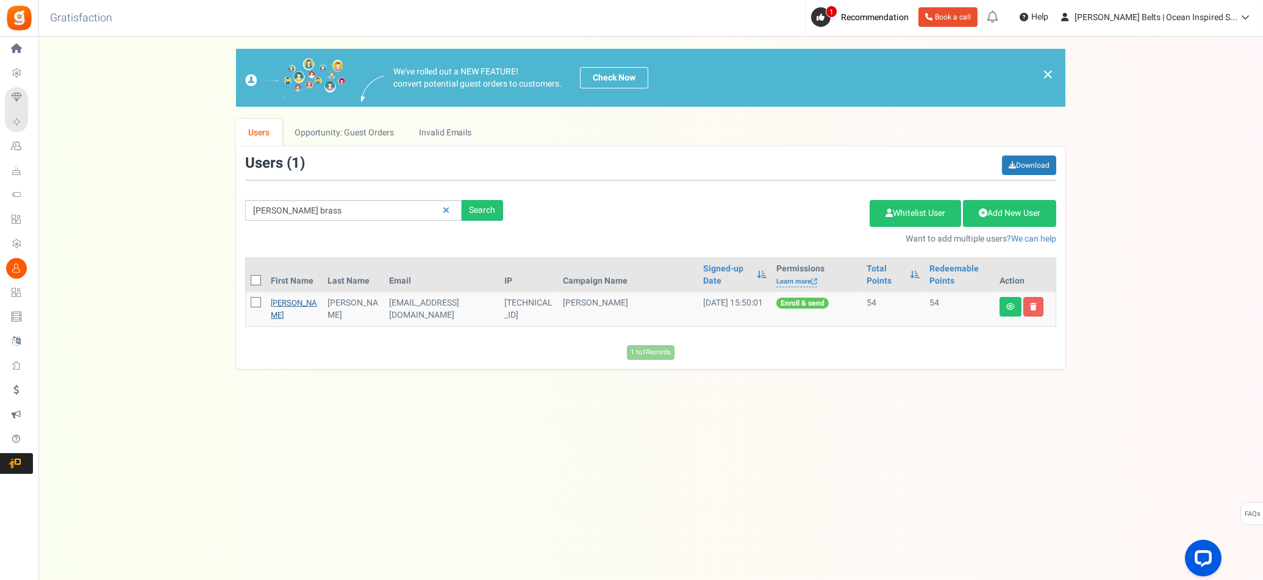
click at [292, 317] on link "[PERSON_NAME]" at bounding box center [294, 309] width 46 height 24
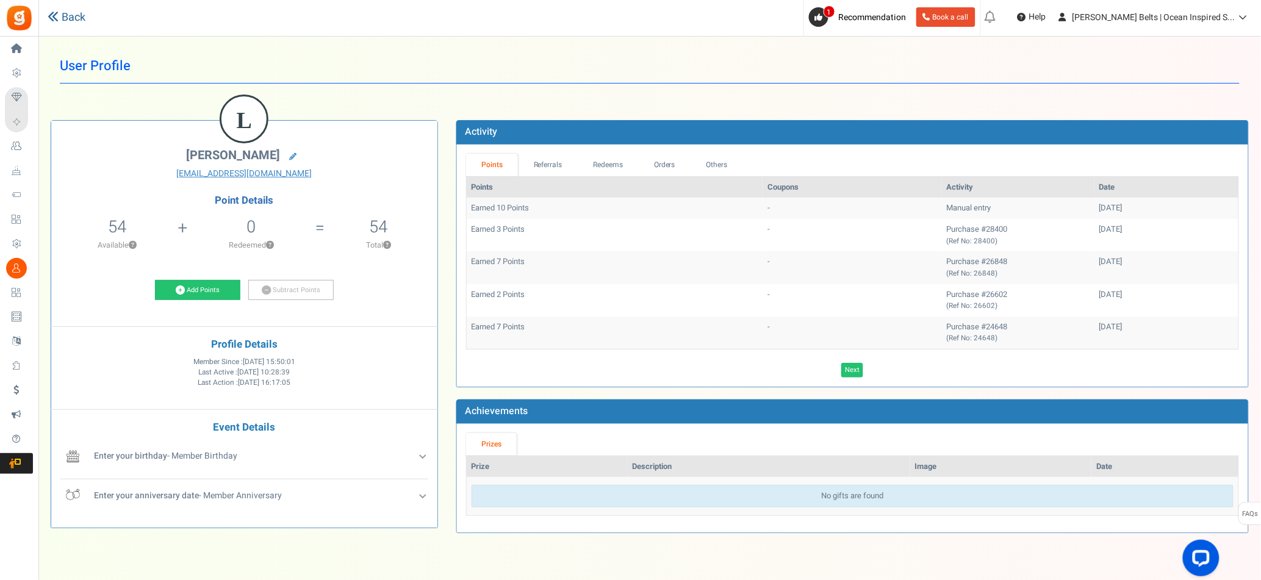
click at [71, 22] on link "Back" at bounding box center [67, 18] width 38 height 16
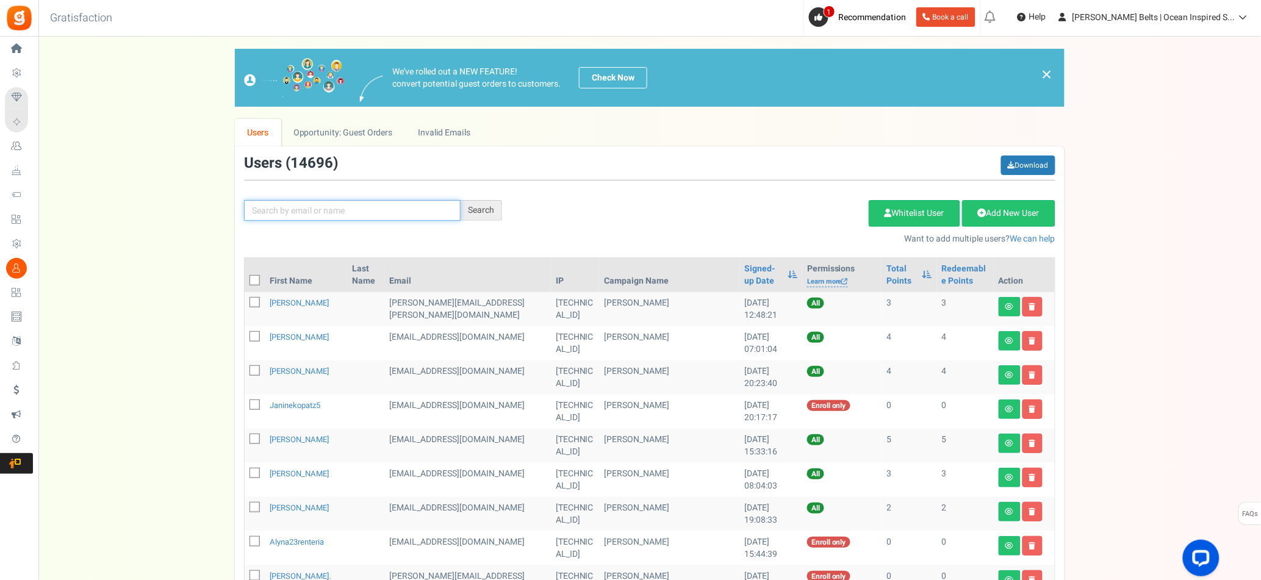
click at [351, 212] on input "text" at bounding box center [352, 210] width 217 height 21
type input "[PERSON_NAME]"
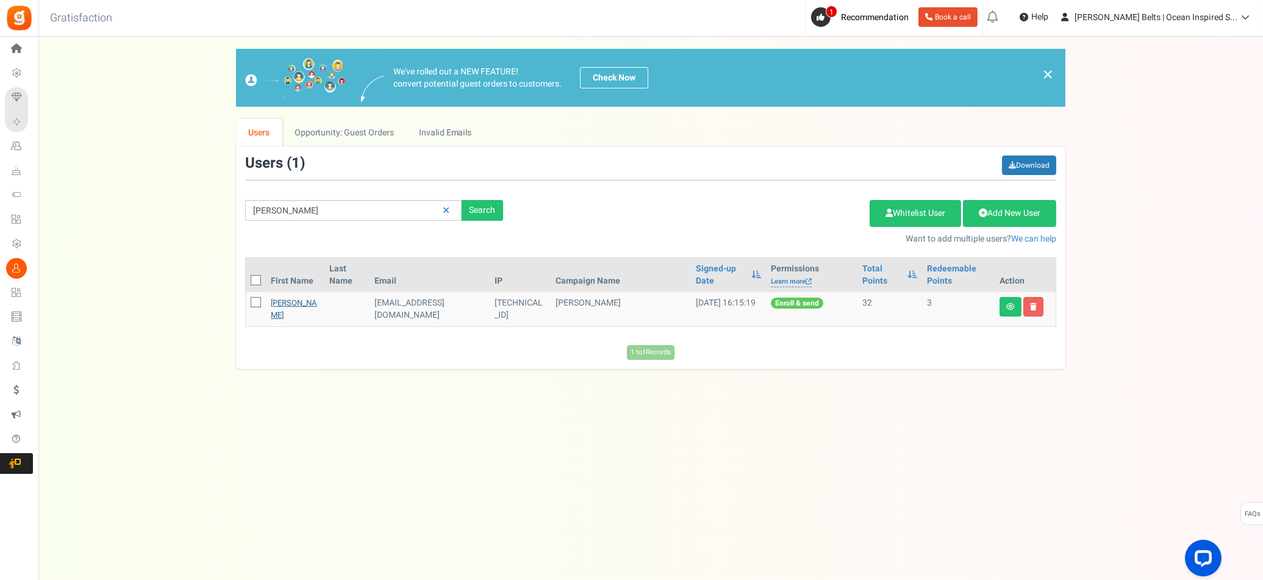
click at [278, 304] on link "[PERSON_NAME]" at bounding box center [294, 309] width 46 height 24
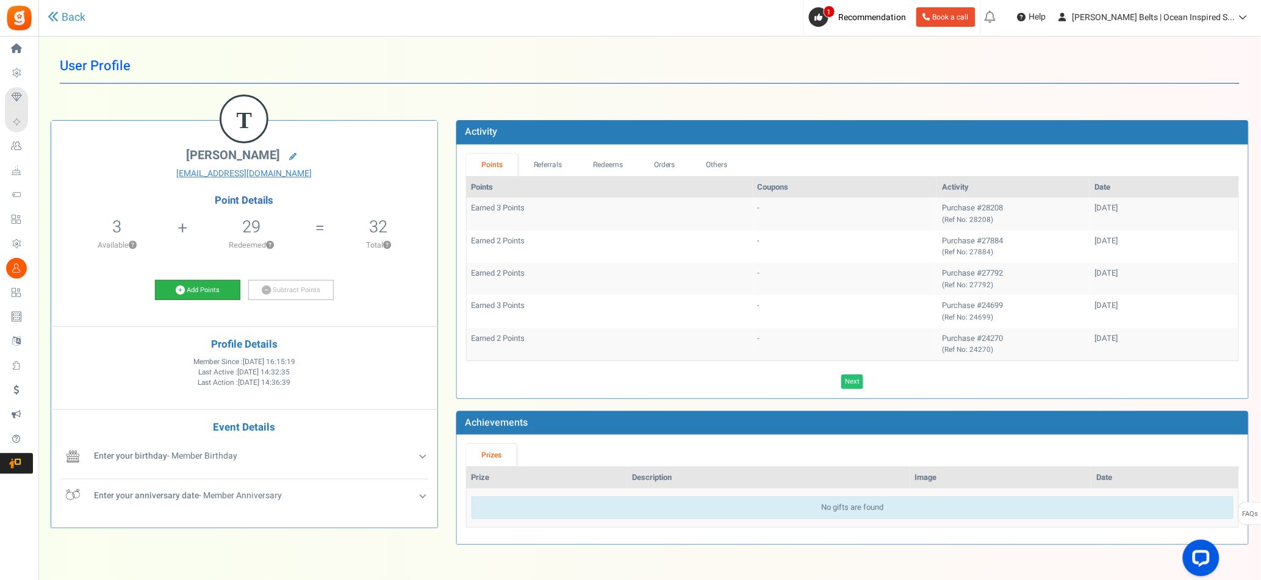
click at [203, 294] on link "Add Points" at bounding box center [197, 290] width 85 height 21
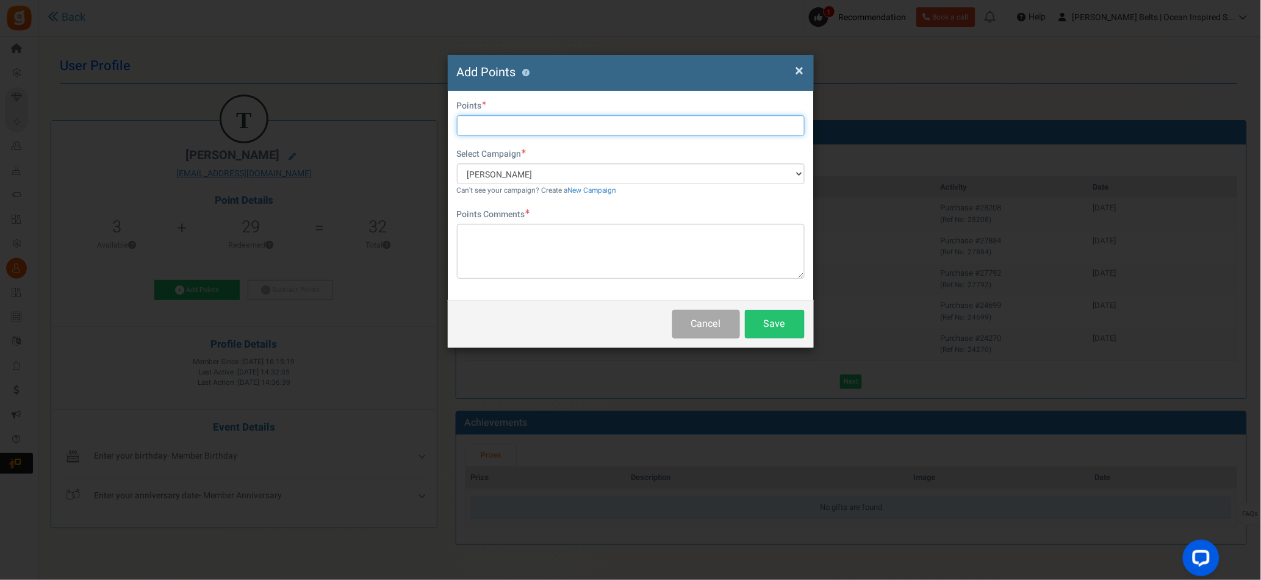
click at [550, 123] on input "text" at bounding box center [631, 125] width 348 height 21
type input "10"
click at [496, 255] on textarea "To enrich screen reader interactions, please activate Accessibility in Grammarl…" at bounding box center [631, 251] width 348 height 55
paste textarea "$10 [PERSON_NAME] Bucks Email Promo [DATE]–[DATE] MV [DATE]"
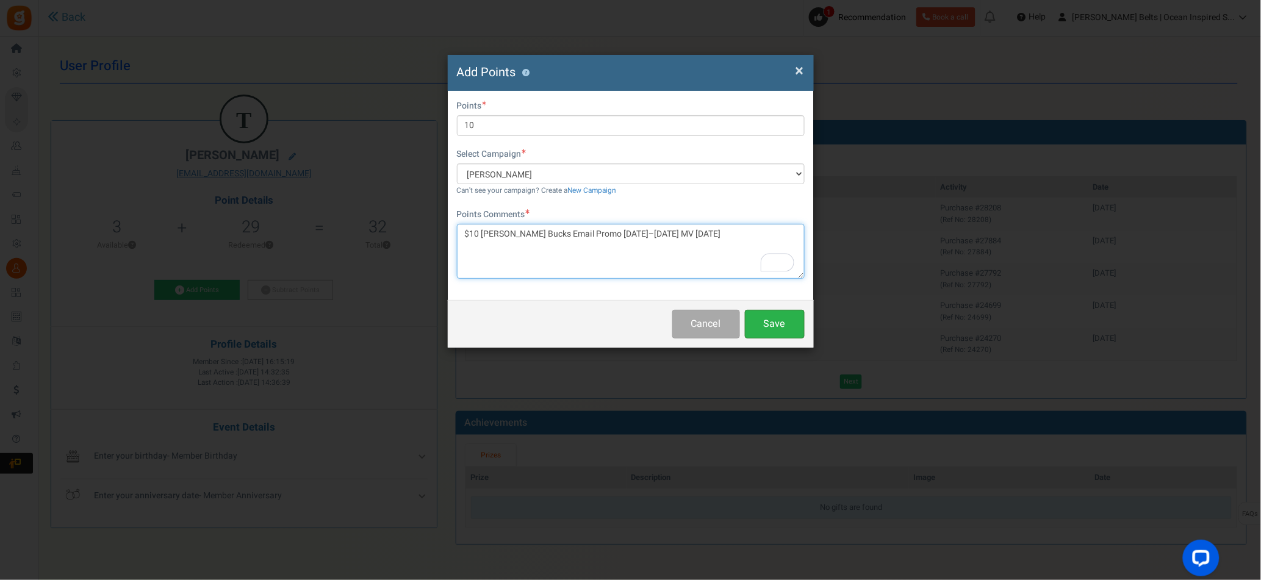
type textarea "$10 [PERSON_NAME] Bucks Email Promo [DATE]–[DATE] MV [DATE]"
click at [771, 323] on button "Save" at bounding box center [775, 324] width 60 height 29
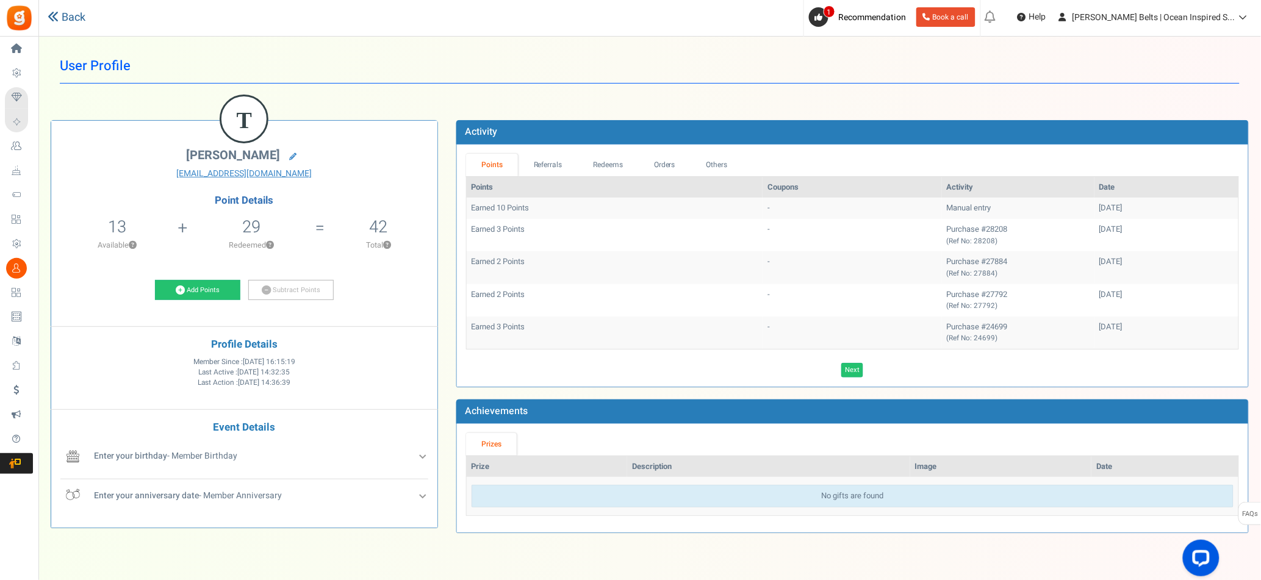
click at [70, 18] on link "Back" at bounding box center [67, 18] width 38 height 16
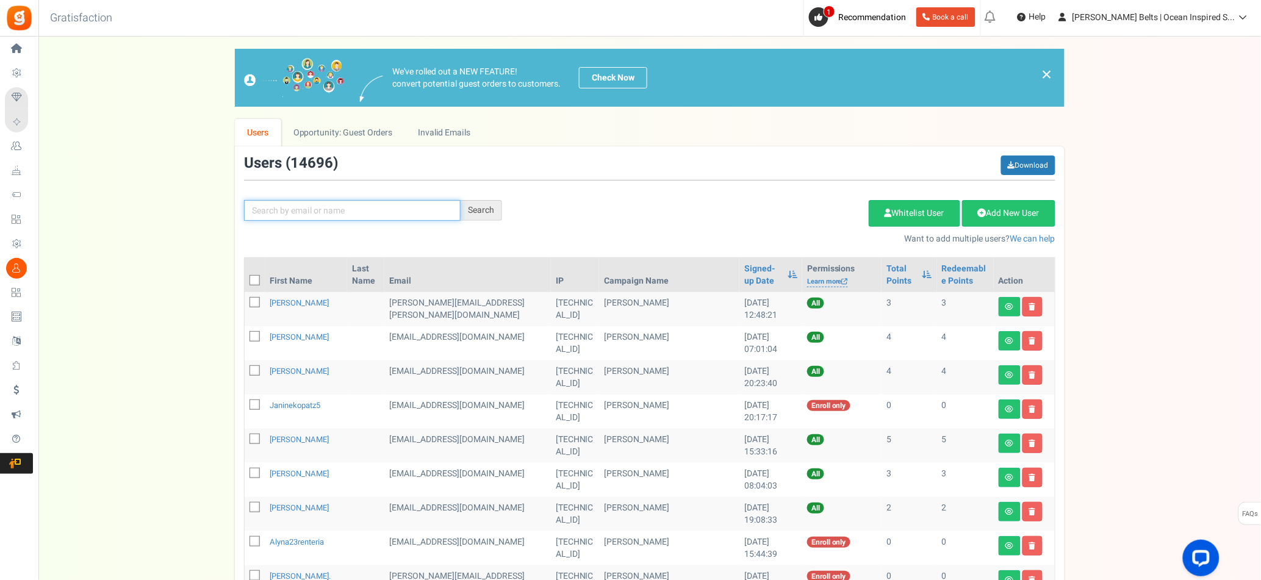
click at [314, 212] on input "text" at bounding box center [352, 210] width 217 height 21
type input "[PERSON_NAME]"
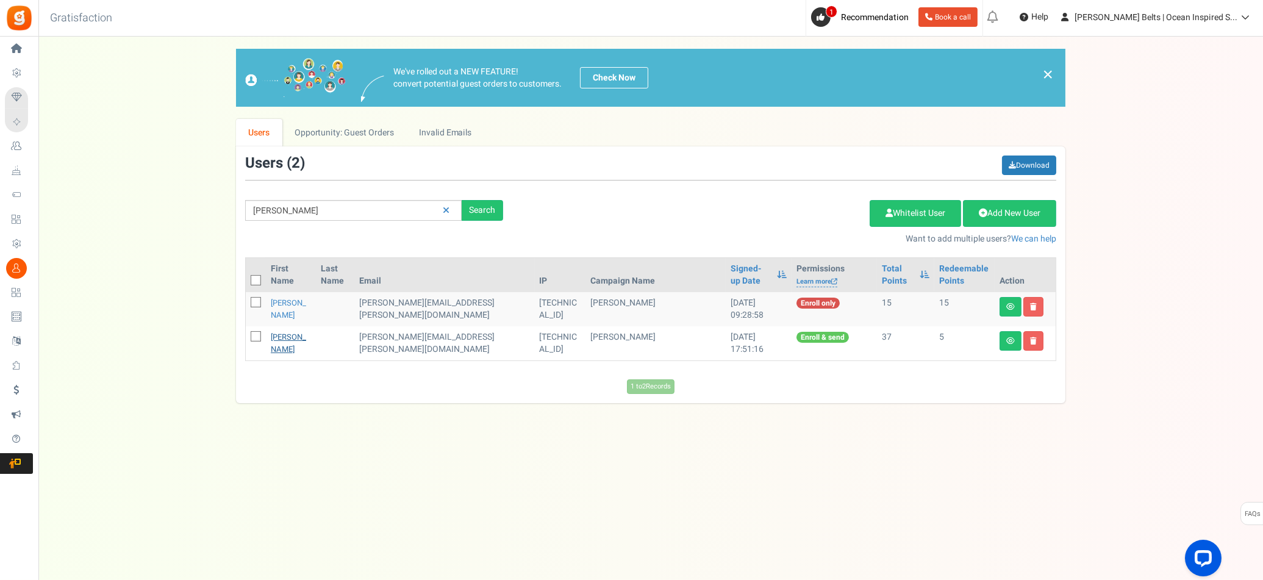
click at [276, 342] on link "[PERSON_NAME]" at bounding box center [288, 343] width 35 height 24
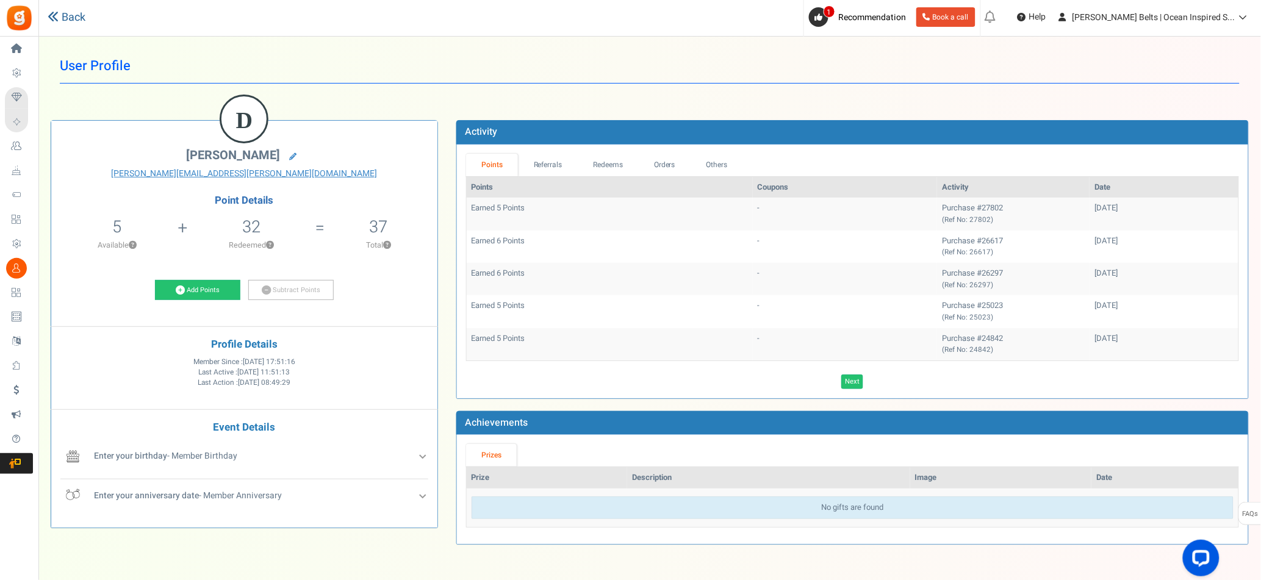
click at [50, 20] on icon at bounding box center [53, 16] width 11 height 11
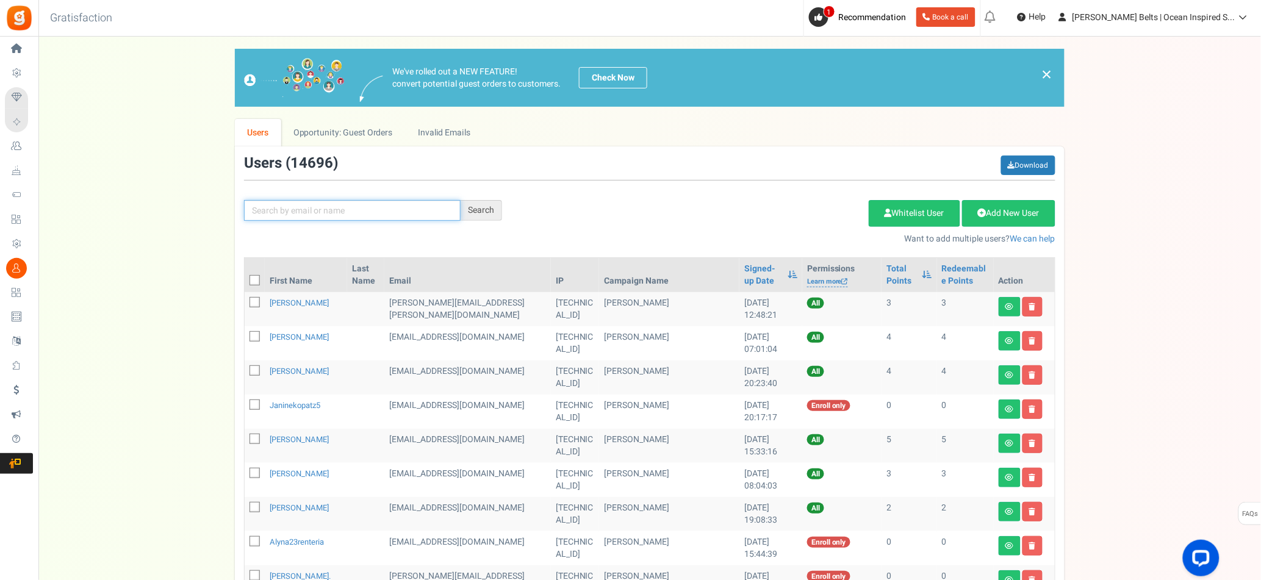
click at [376, 213] on input "text" at bounding box center [352, 210] width 217 height 21
type input "[PERSON_NAME]"
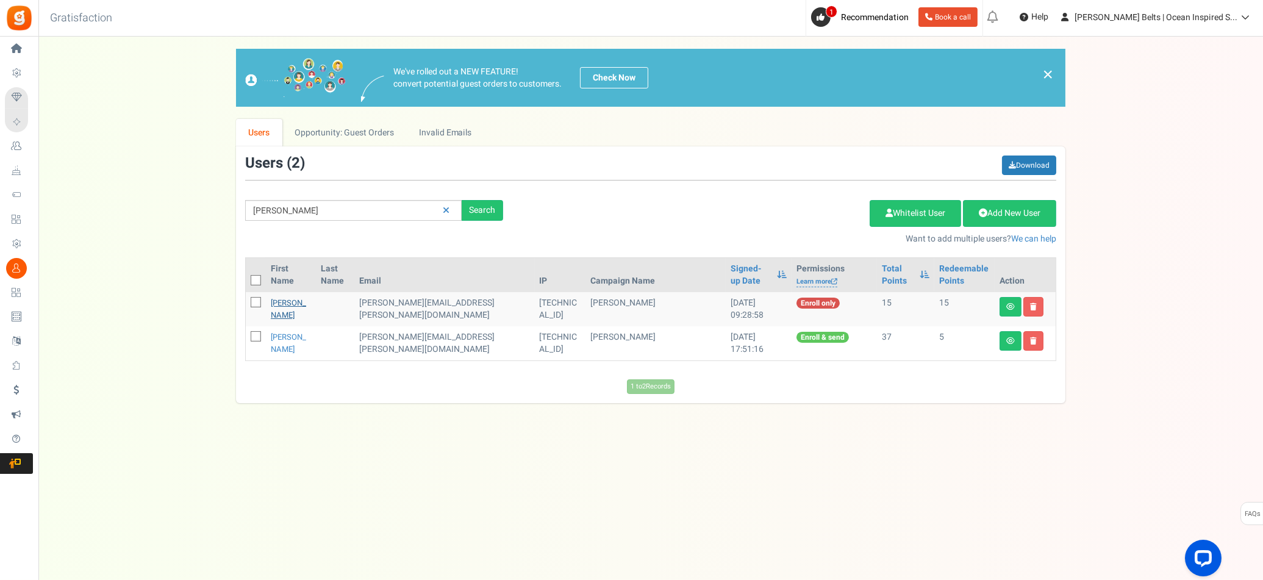
click at [278, 318] on link "[PERSON_NAME]" at bounding box center [288, 309] width 35 height 24
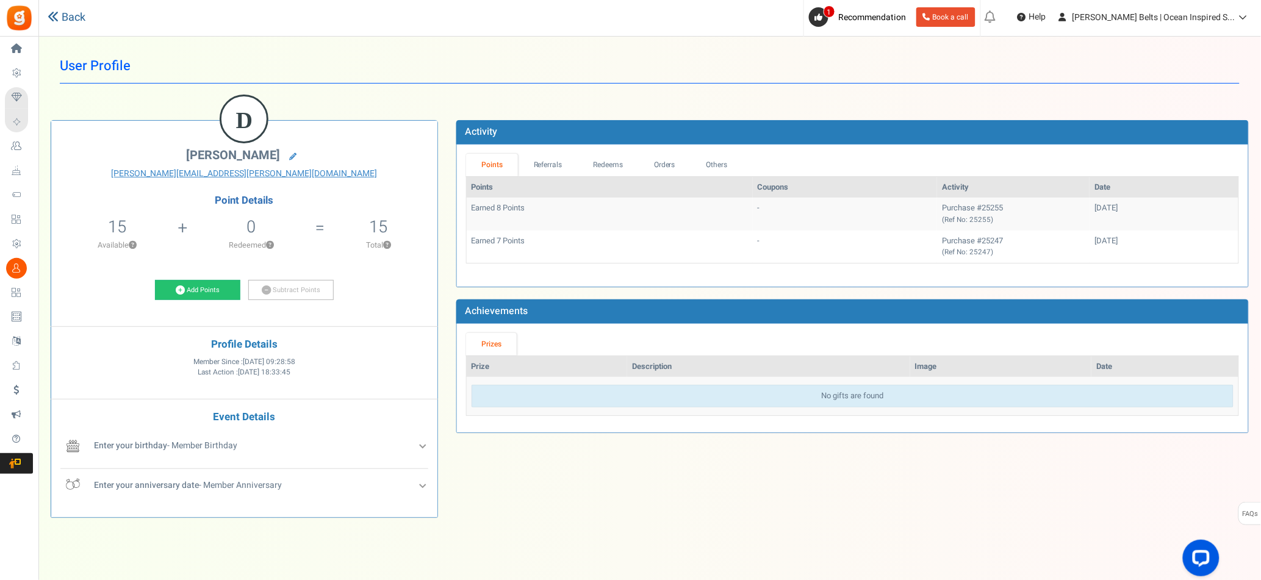
click at [66, 21] on link "Back" at bounding box center [67, 18] width 38 height 16
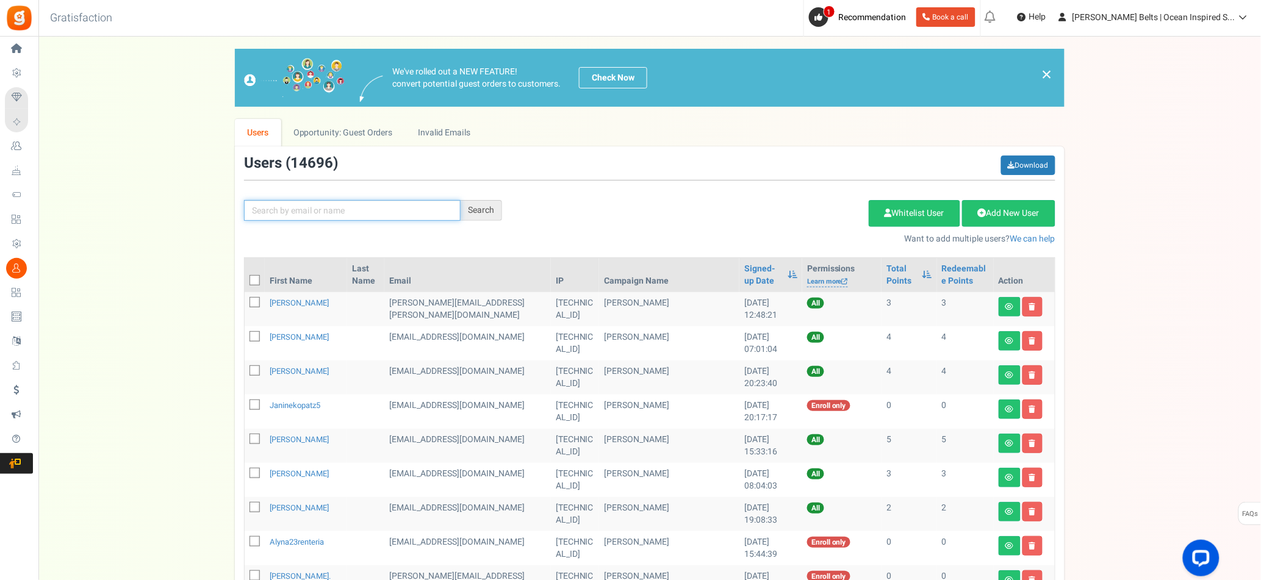
click at [338, 208] on input "text" at bounding box center [352, 210] width 217 height 21
type input "[PERSON_NAME]"
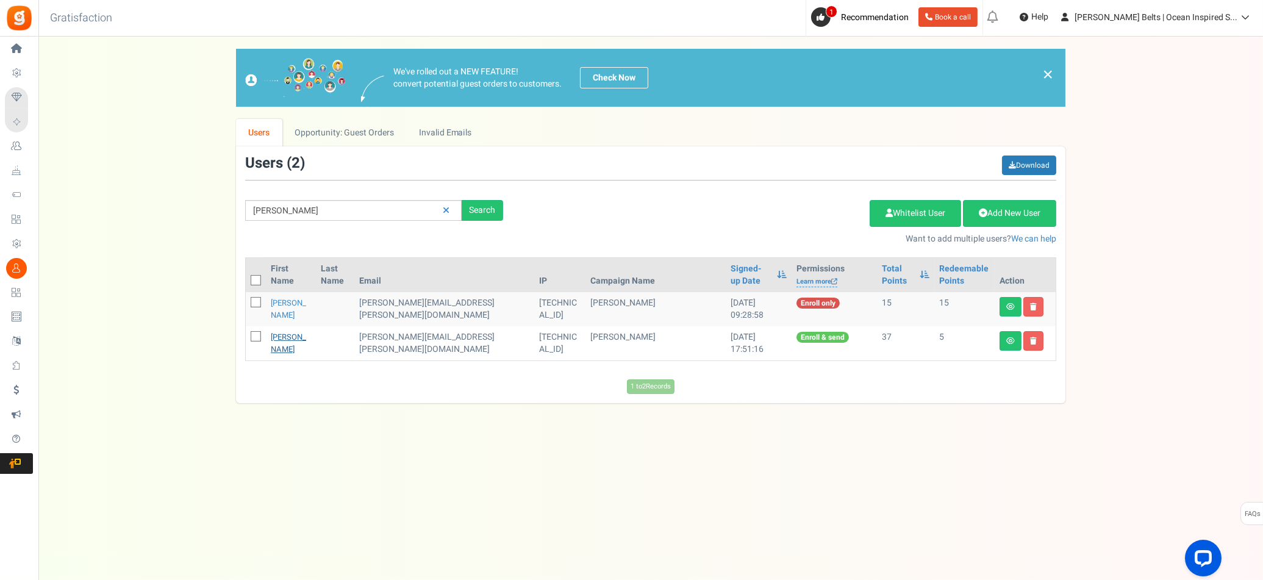
click at [287, 353] on link "[PERSON_NAME]" at bounding box center [288, 343] width 35 height 24
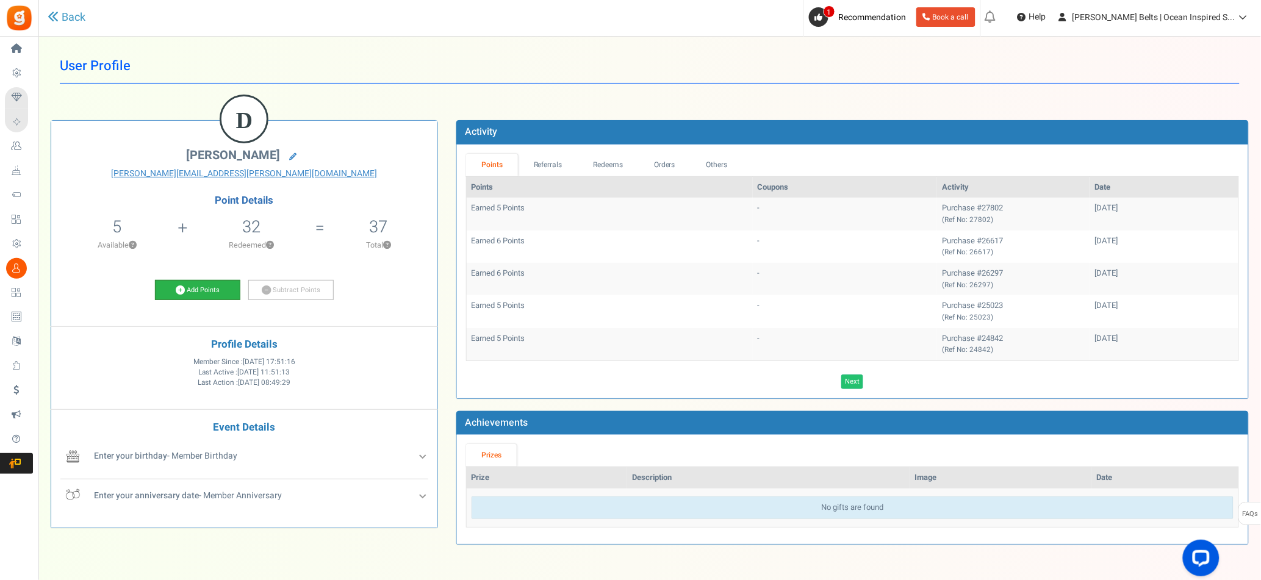
click at [183, 291] on icon at bounding box center [180, 289] width 9 height 9
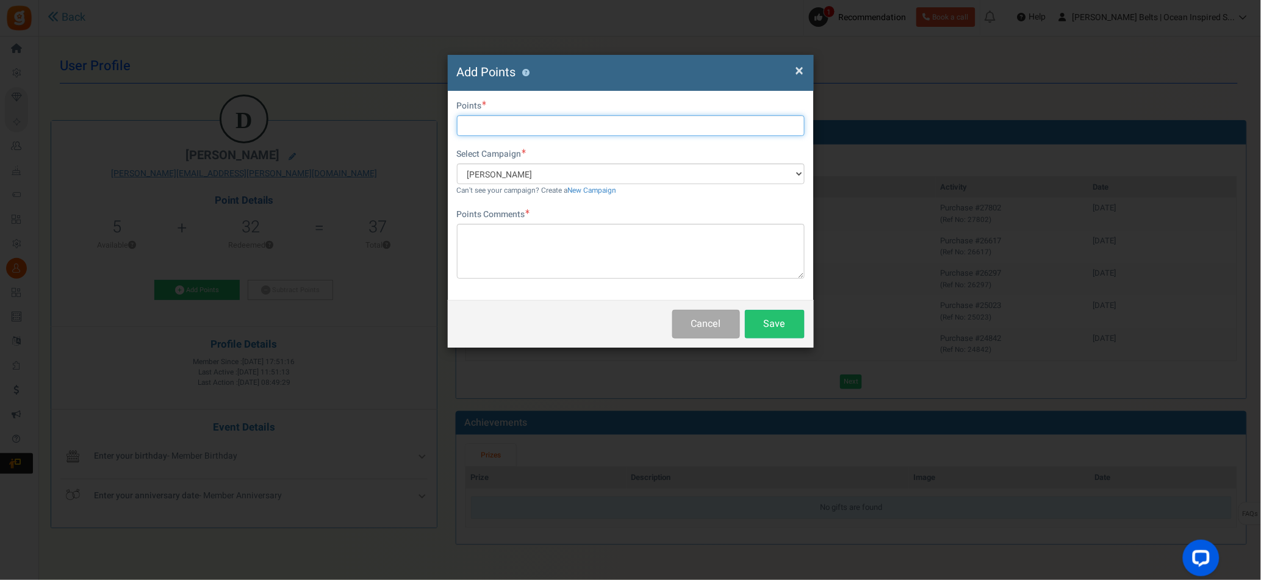
click at [521, 121] on input "text" at bounding box center [631, 125] width 348 height 21
type input "10"
click at [525, 247] on textarea at bounding box center [631, 251] width 348 height 55
paste textarea "$10 [PERSON_NAME] Bucks Email Promo [DATE]–[DATE] MV [DATE]"
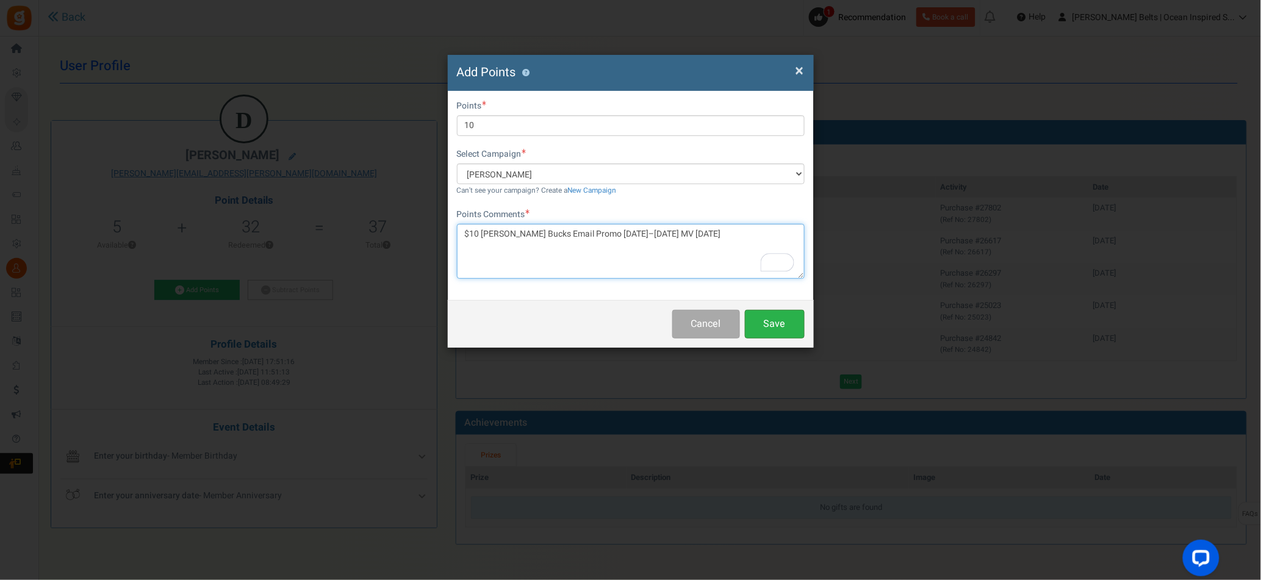
type textarea "$10 [PERSON_NAME] Bucks Email Promo [DATE]–[DATE] MV [DATE]"
click at [762, 324] on button "Save" at bounding box center [775, 324] width 60 height 29
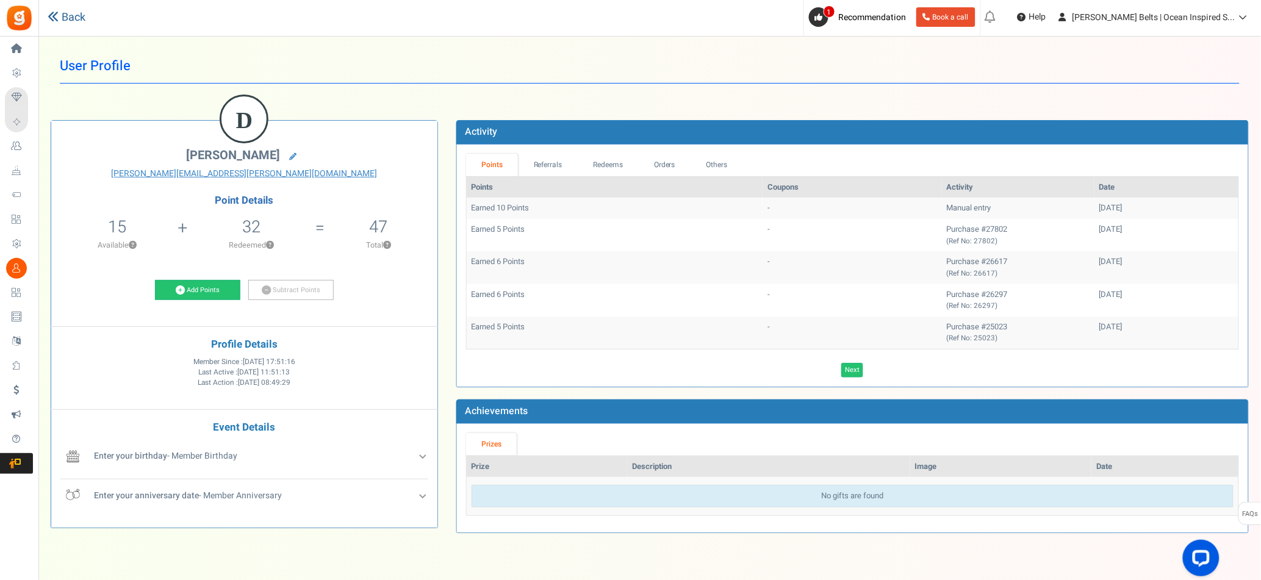
click at [79, 16] on link "Back" at bounding box center [67, 18] width 38 height 16
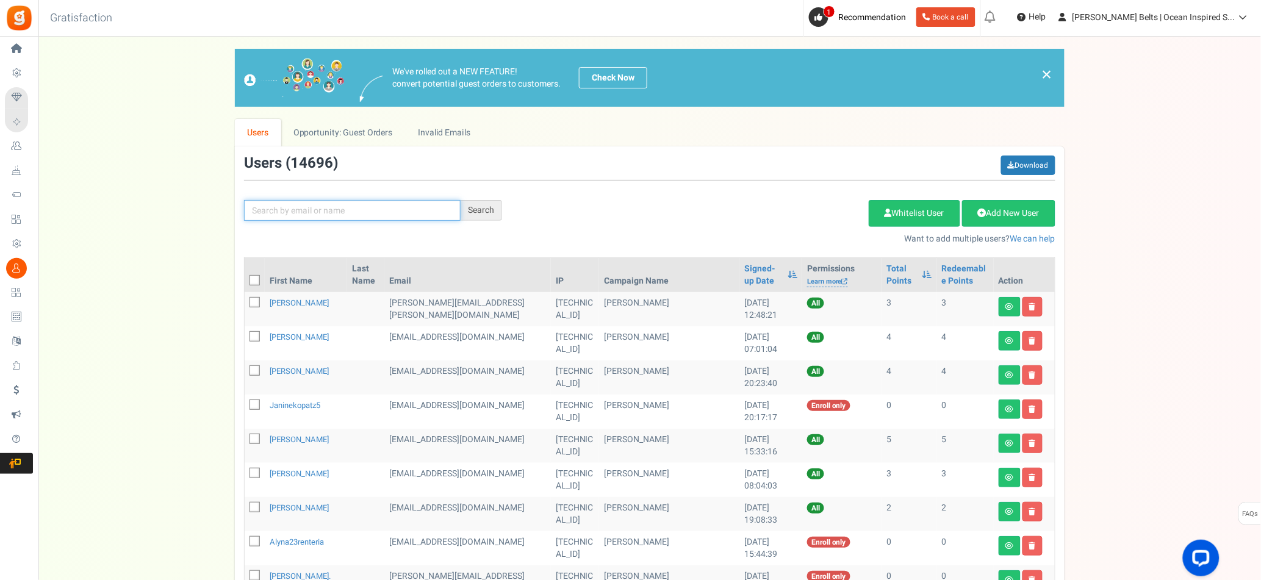
click at [336, 217] on input "text" at bounding box center [352, 210] width 217 height 21
type input "[PERSON_NAME]"
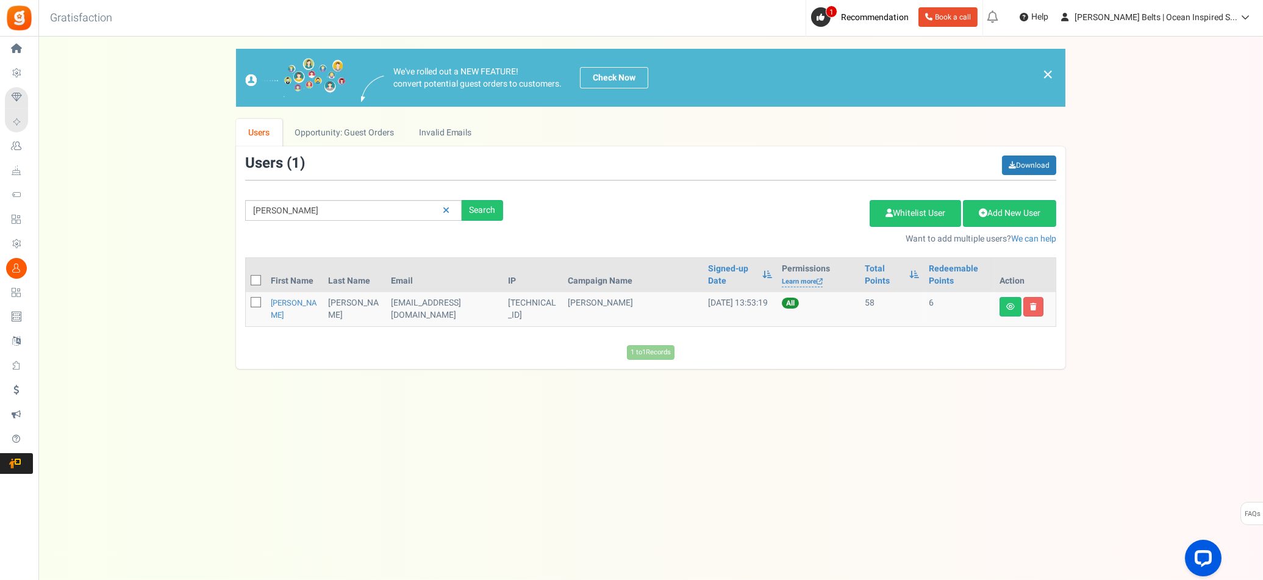
click at [277, 310] on td "[PERSON_NAME]" at bounding box center [294, 309] width 57 height 34
click at [283, 302] on link "[PERSON_NAME]" at bounding box center [294, 309] width 46 height 24
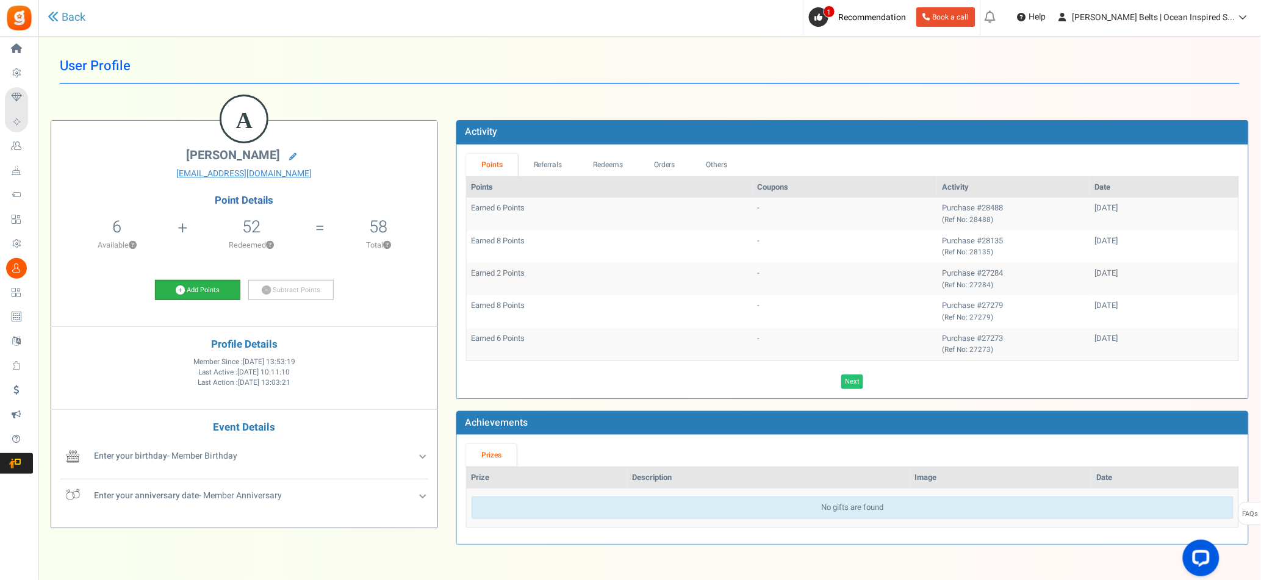
click at [221, 287] on link "Add Points" at bounding box center [197, 290] width 85 height 21
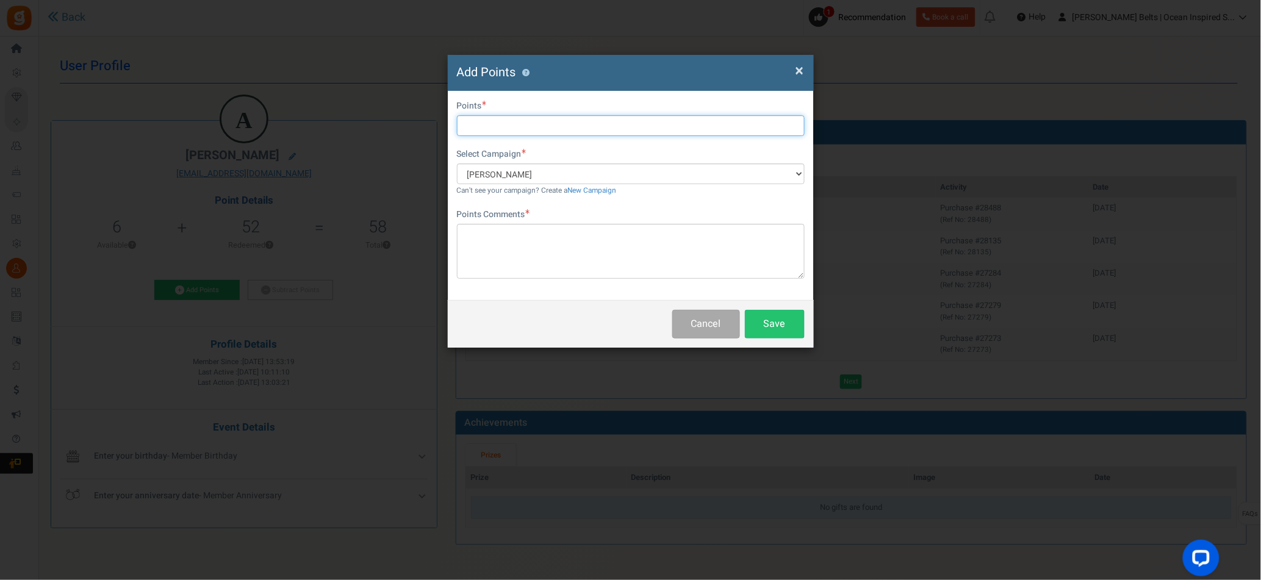
click at [525, 127] on input "text" at bounding box center [631, 125] width 348 height 21
type input "10"
click at [525, 254] on textarea at bounding box center [631, 251] width 348 height 55
paste textarea "$10 [PERSON_NAME] Bucks Email Promo [DATE]–[DATE] MV [DATE]"
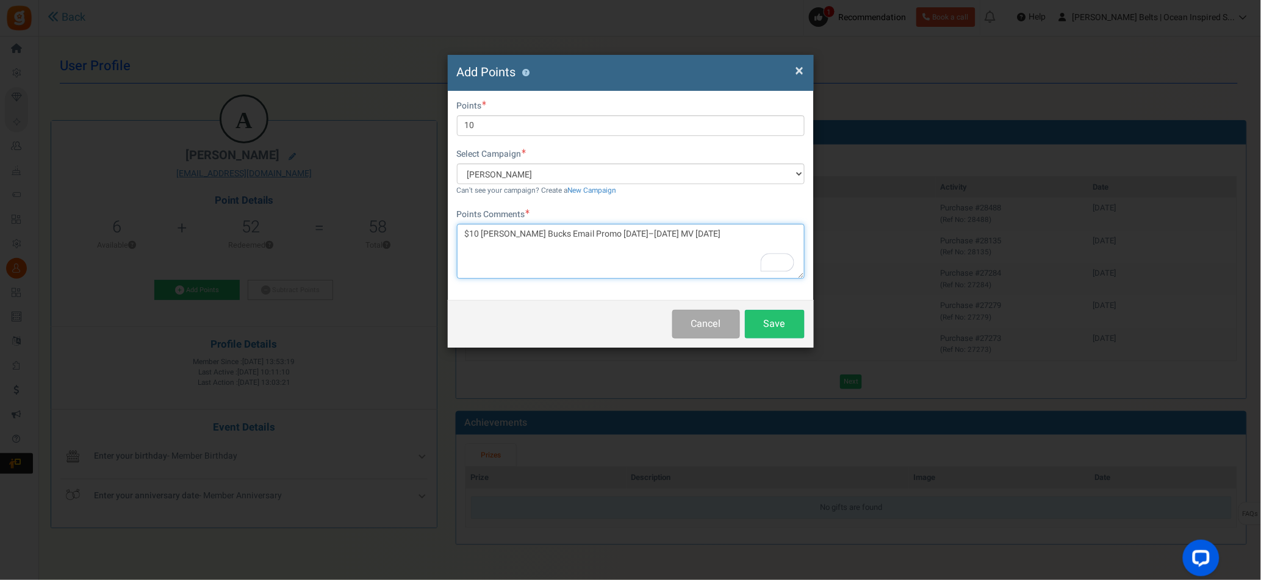
type textarea "$10 [PERSON_NAME] Bucks Email Promo [DATE]–[DATE] MV [DATE]"
click at [781, 323] on button "Save" at bounding box center [775, 324] width 60 height 29
